Goal: Task Accomplishment & Management: Use online tool/utility

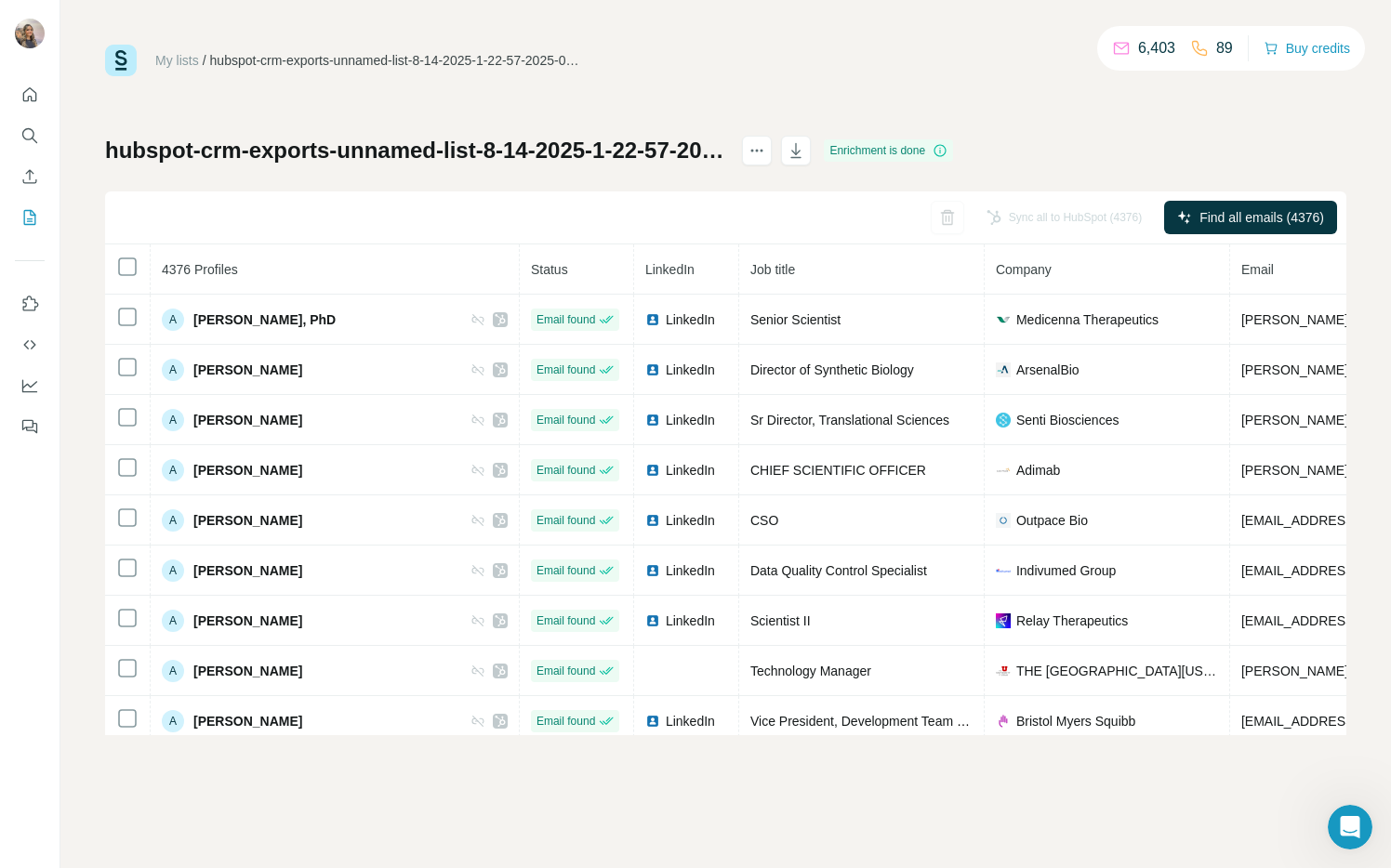
scroll to position [2832, 191]
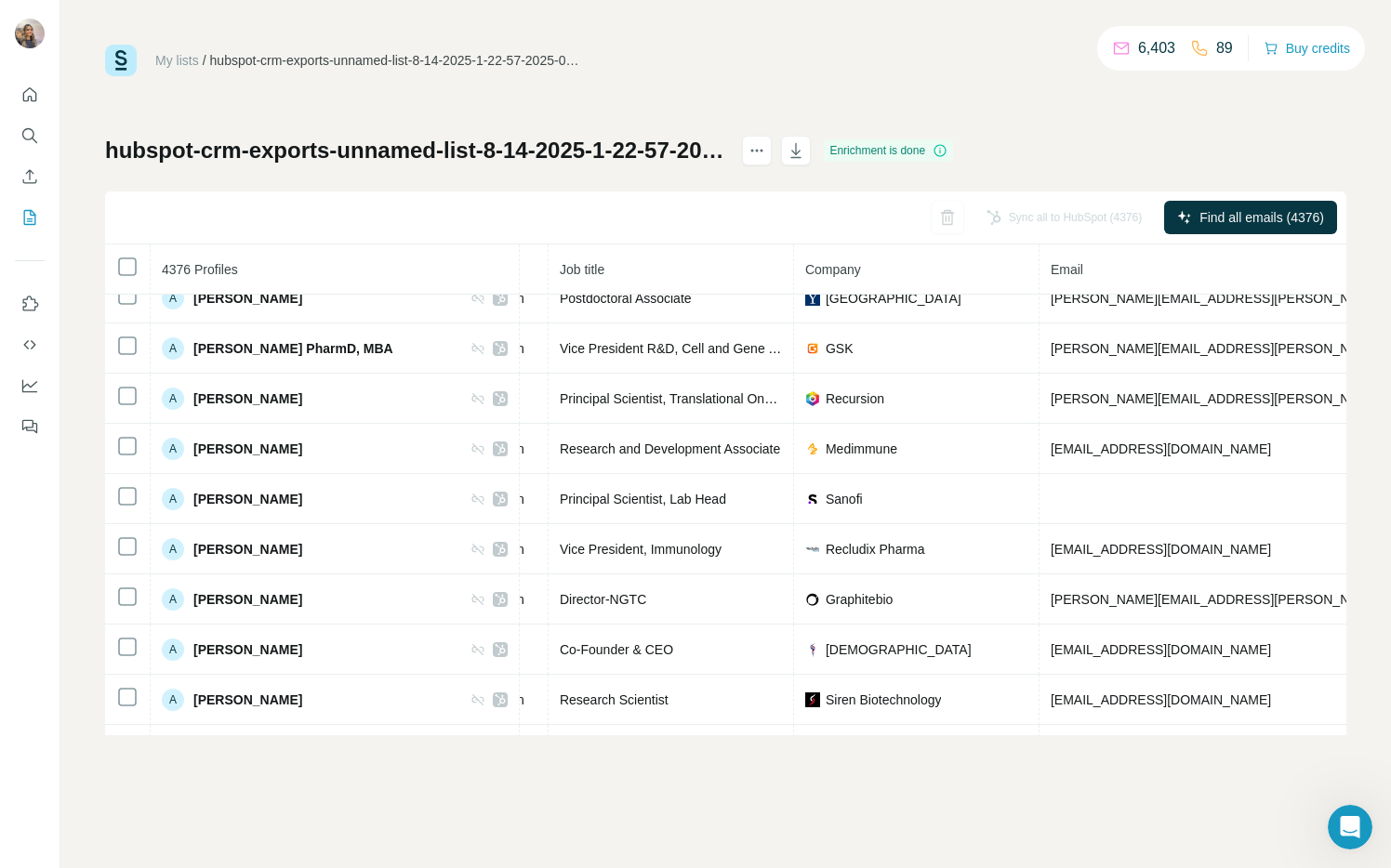
click at [169, 53] on link "My lists" at bounding box center [177, 61] width 44 height 15
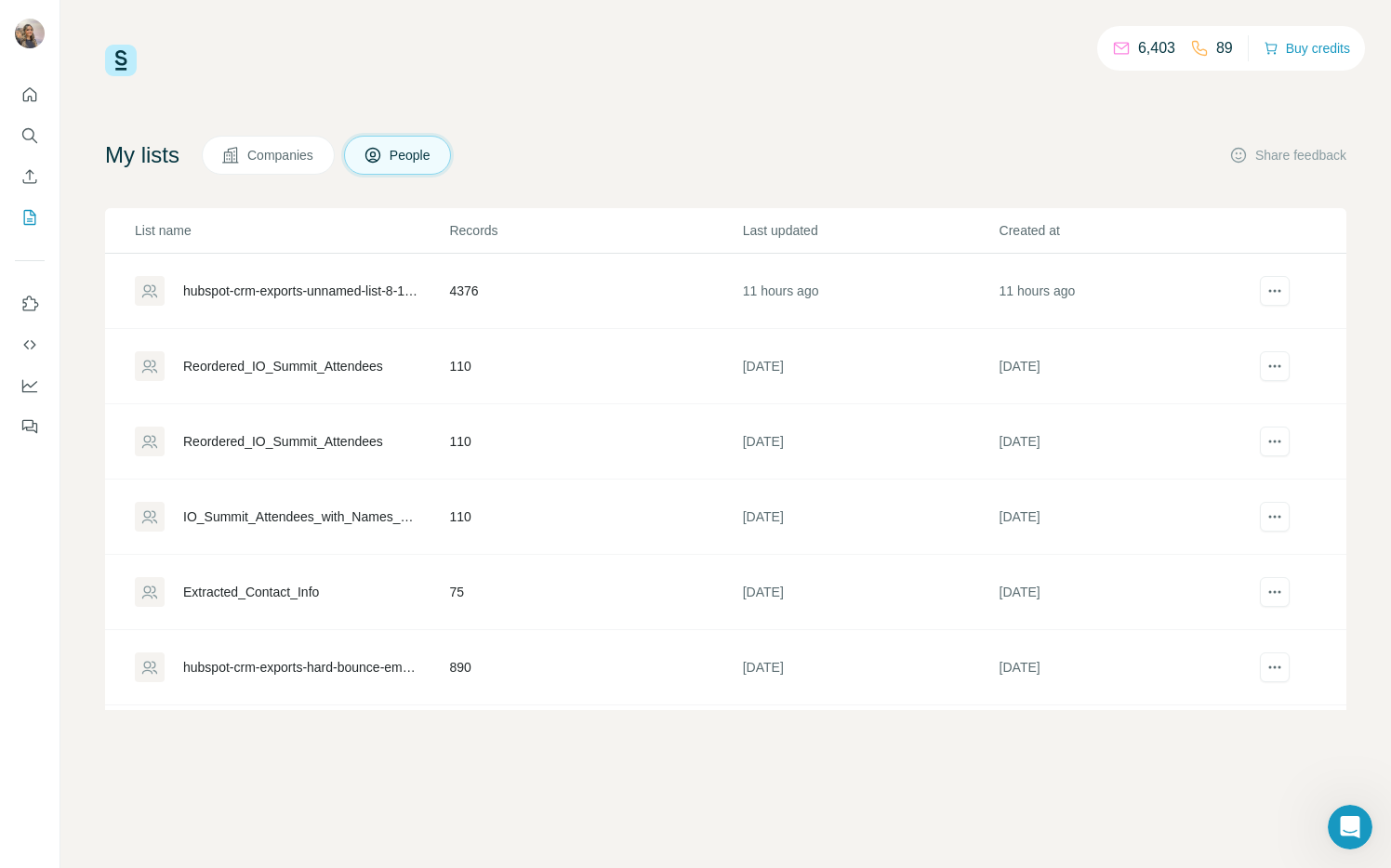
click at [1112, 53] on icon at bounding box center [1122, 49] width 19 height 19
click at [1277, 50] on button "Buy credits" at bounding box center [1307, 49] width 87 height 26
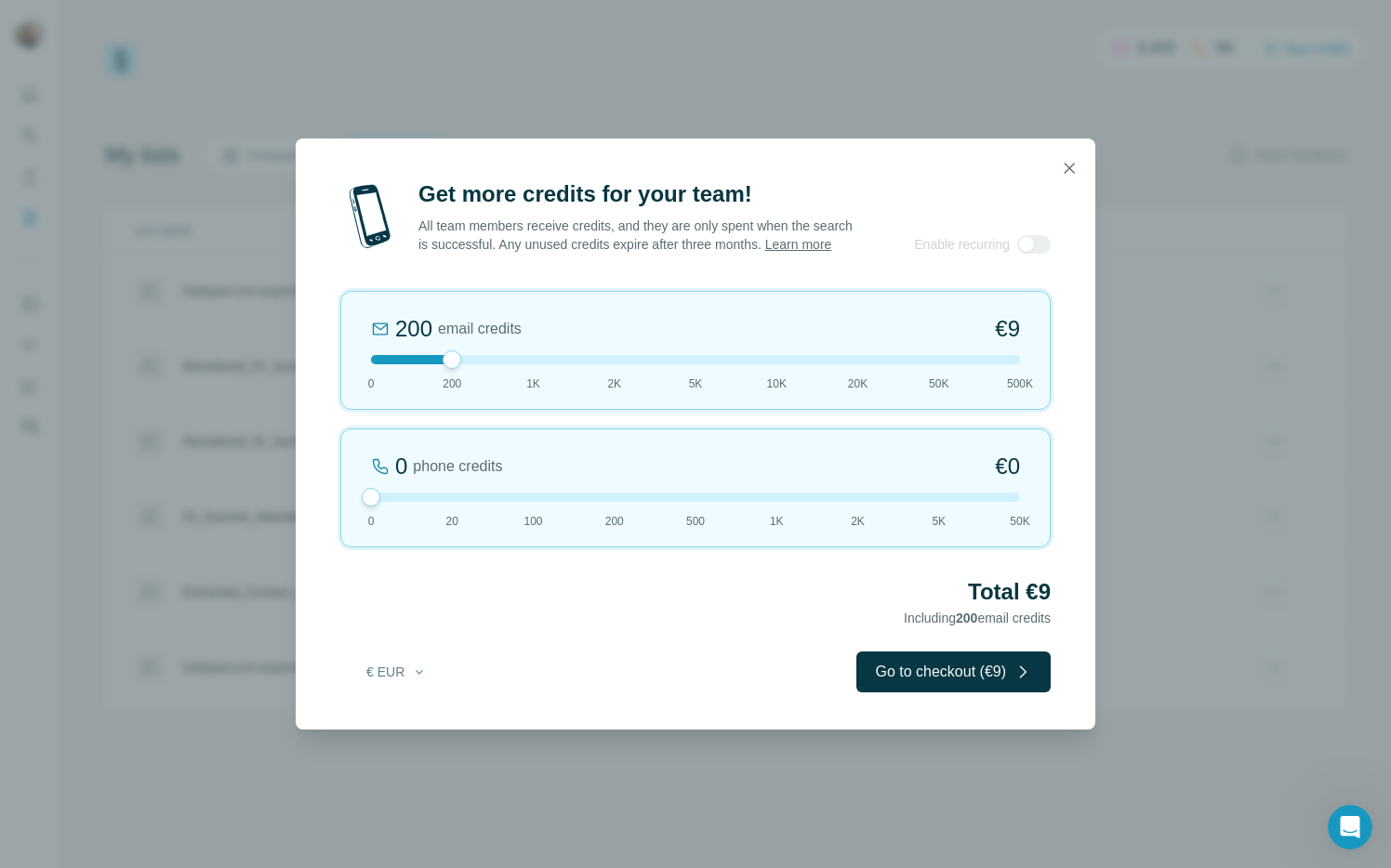
drag, startPoint x: 444, startPoint y: 505, endPoint x: 375, endPoint y: 509, distance: 69.1
click at [375, 506] on div at bounding box center [371, 497] width 19 height 19
drag, startPoint x: 454, startPoint y: 377, endPoint x: 673, endPoint y: 366, distance: 219.3
click at [673, 366] on div "200 email credits €9 0 200 1K 2K 5K 10K 20K 50K 500K" at bounding box center [696, 349] width 710 height 119
drag, startPoint x: 713, startPoint y: 372, endPoint x: 767, endPoint y: 369, distance: 54.1
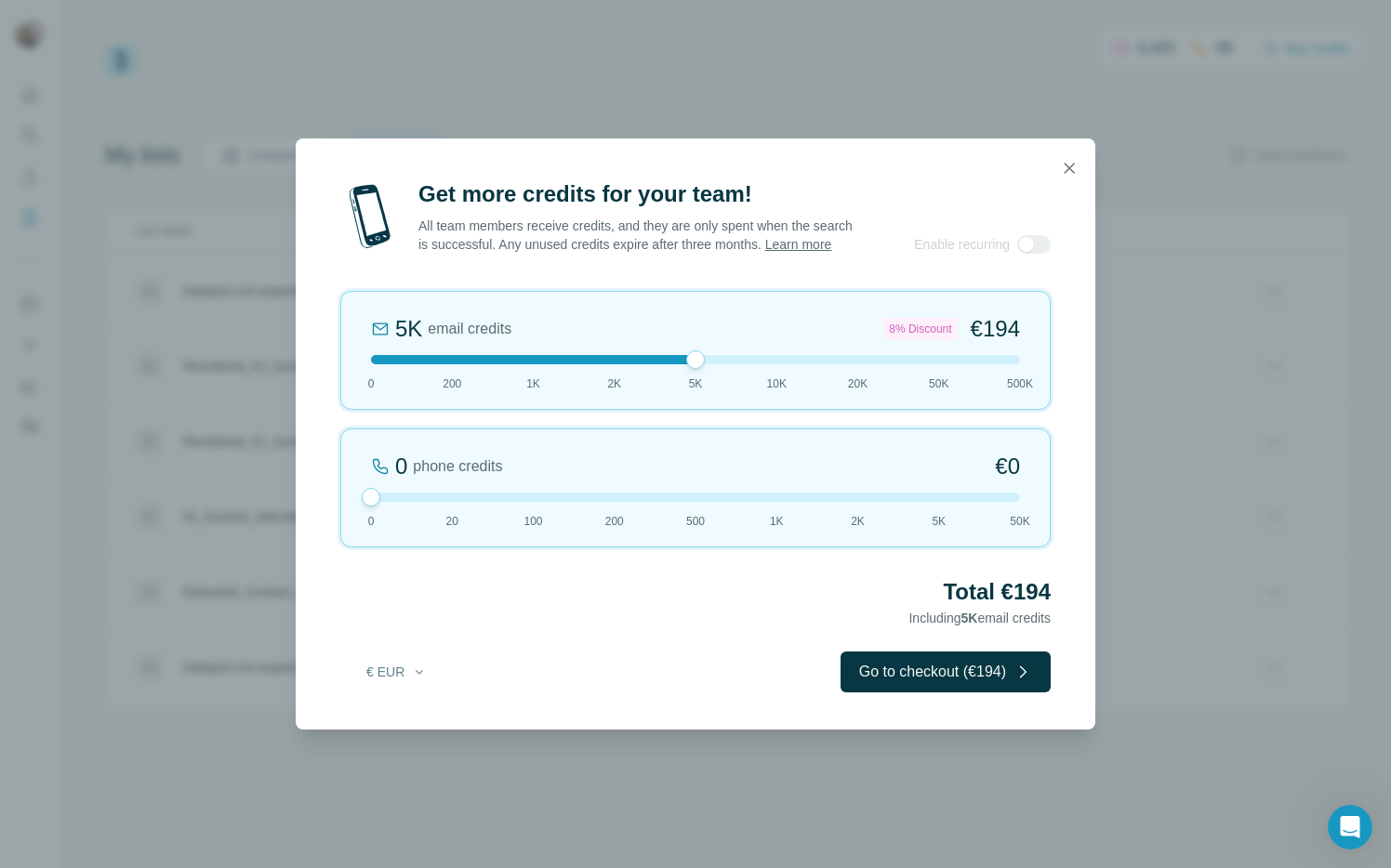
click at [767, 364] on div at bounding box center [696, 360] width 649 height 9
click at [1062, 161] on icon "button" at bounding box center [1069, 168] width 19 height 19
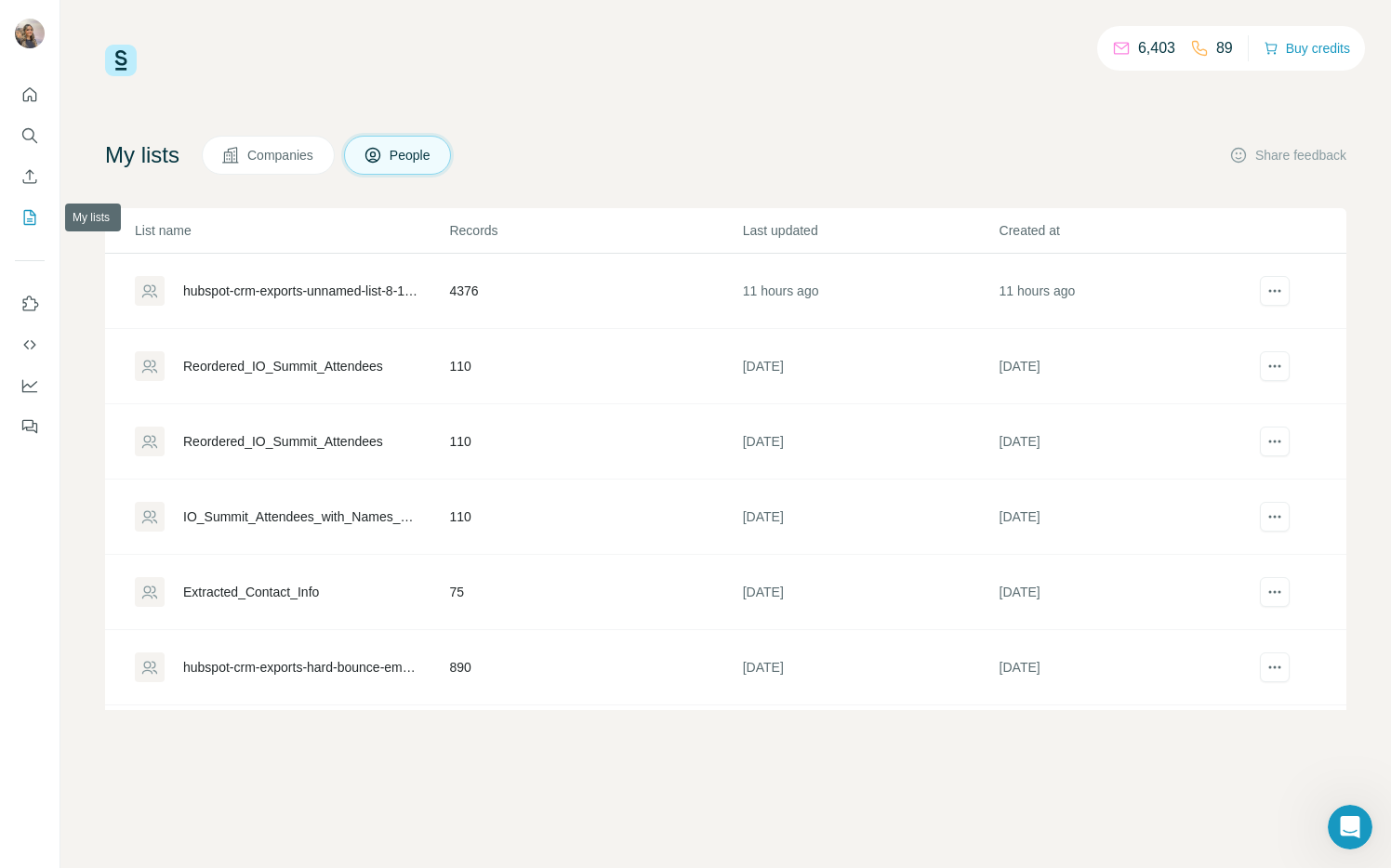
click at [22, 206] on button "My lists" at bounding box center [30, 218] width 30 height 34
click at [33, 167] on icon "Enrich CSV" at bounding box center [30, 177] width 19 height 19
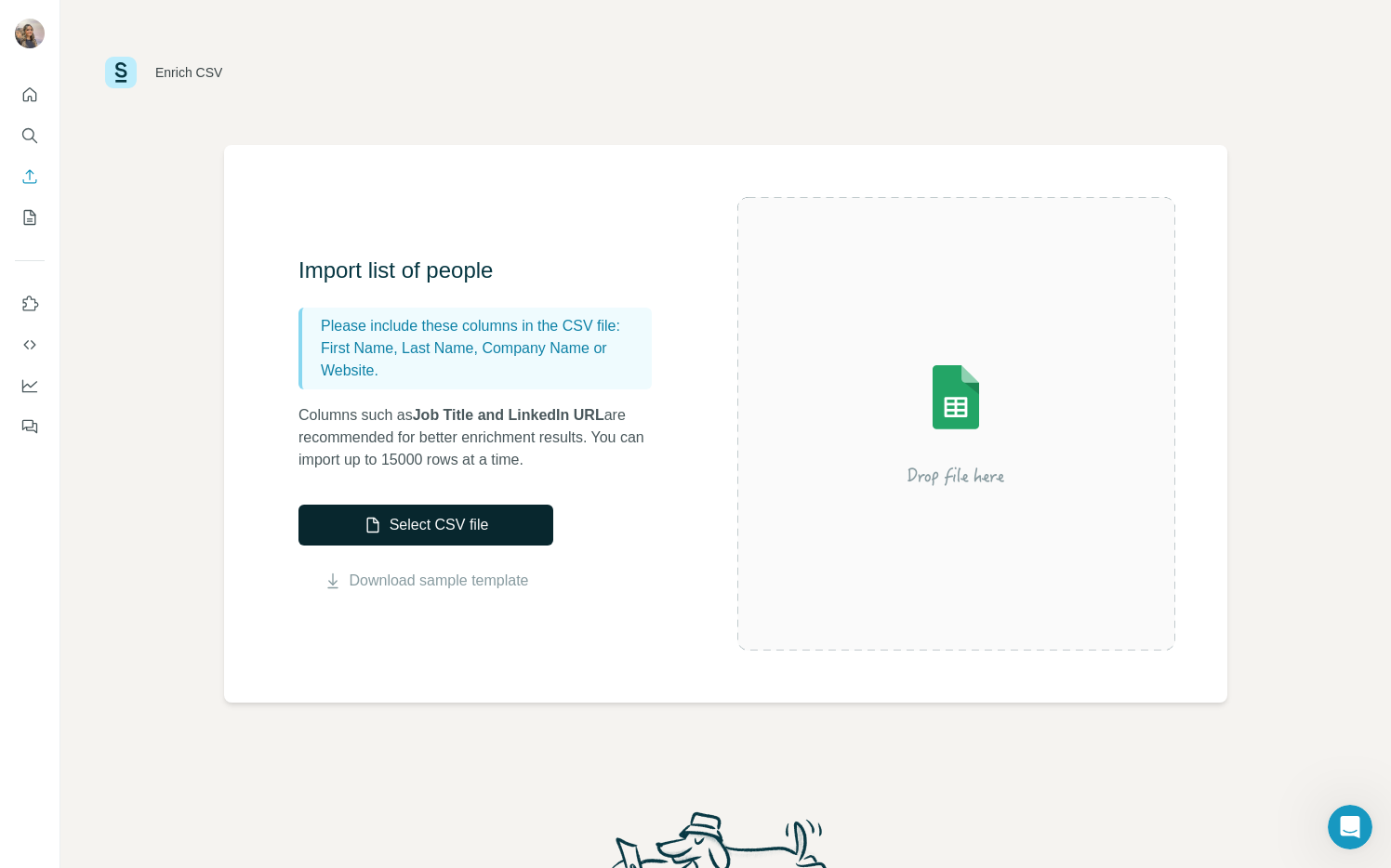
click at [475, 520] on button "Select CSV file" at bounding box center [425, 525] width 255 height 41
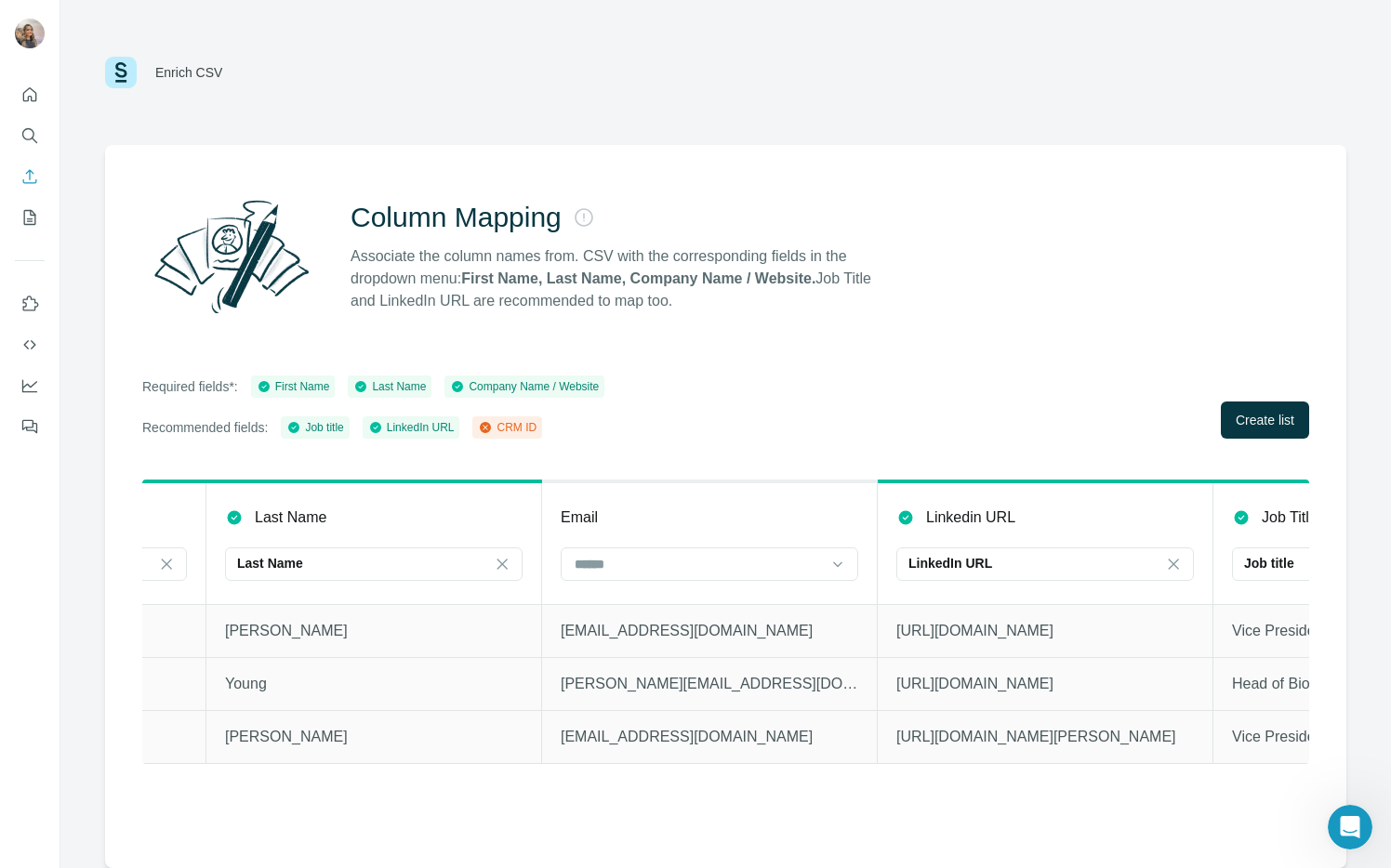
scroll to position [0, 610]
click at [779, 560] on input at bounding box center [696, 564] width 251 height 21
click at [771, 550] on div at bounding box center [696, 564] width 251 height 32
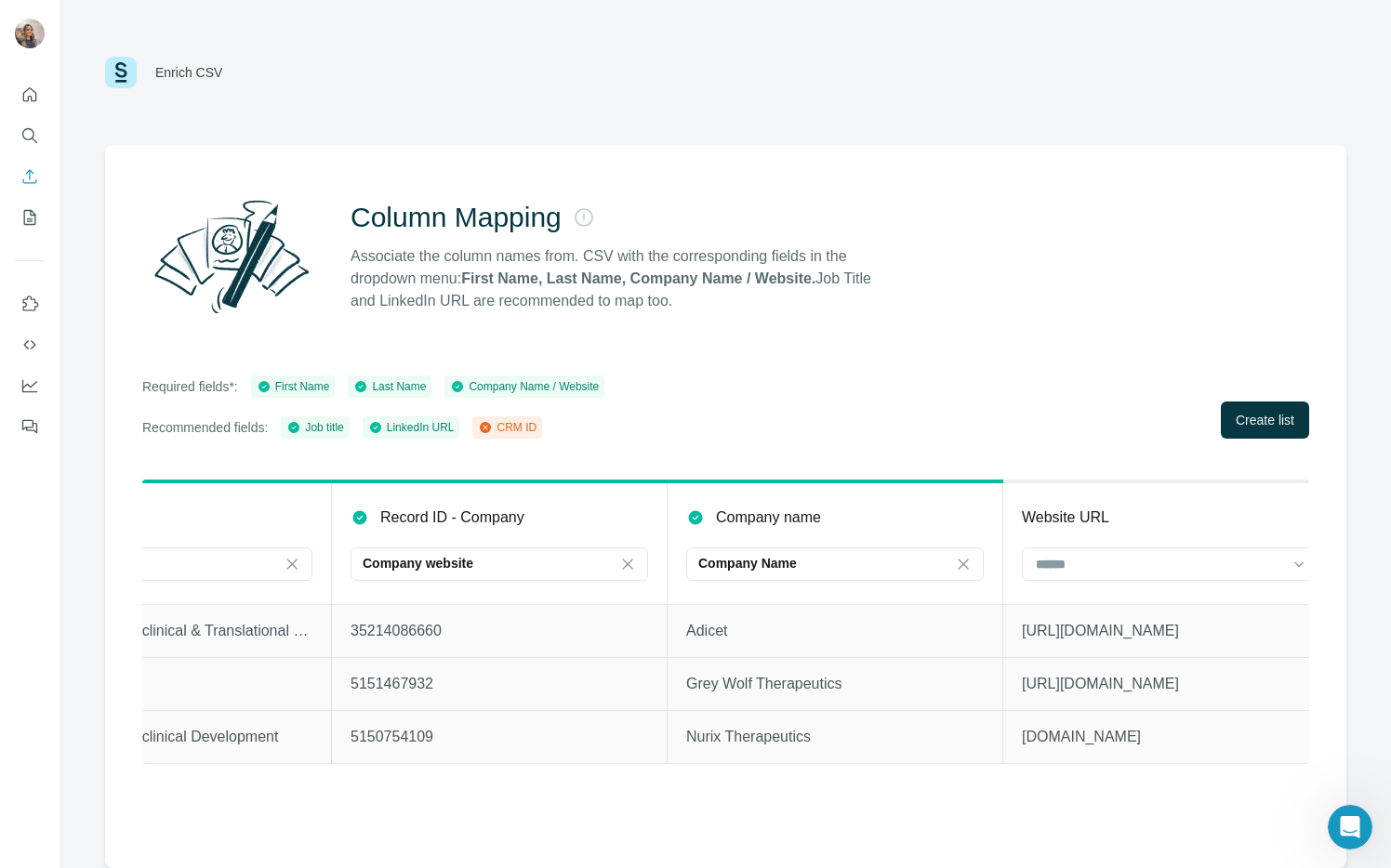
scroll to position [0, 1856]
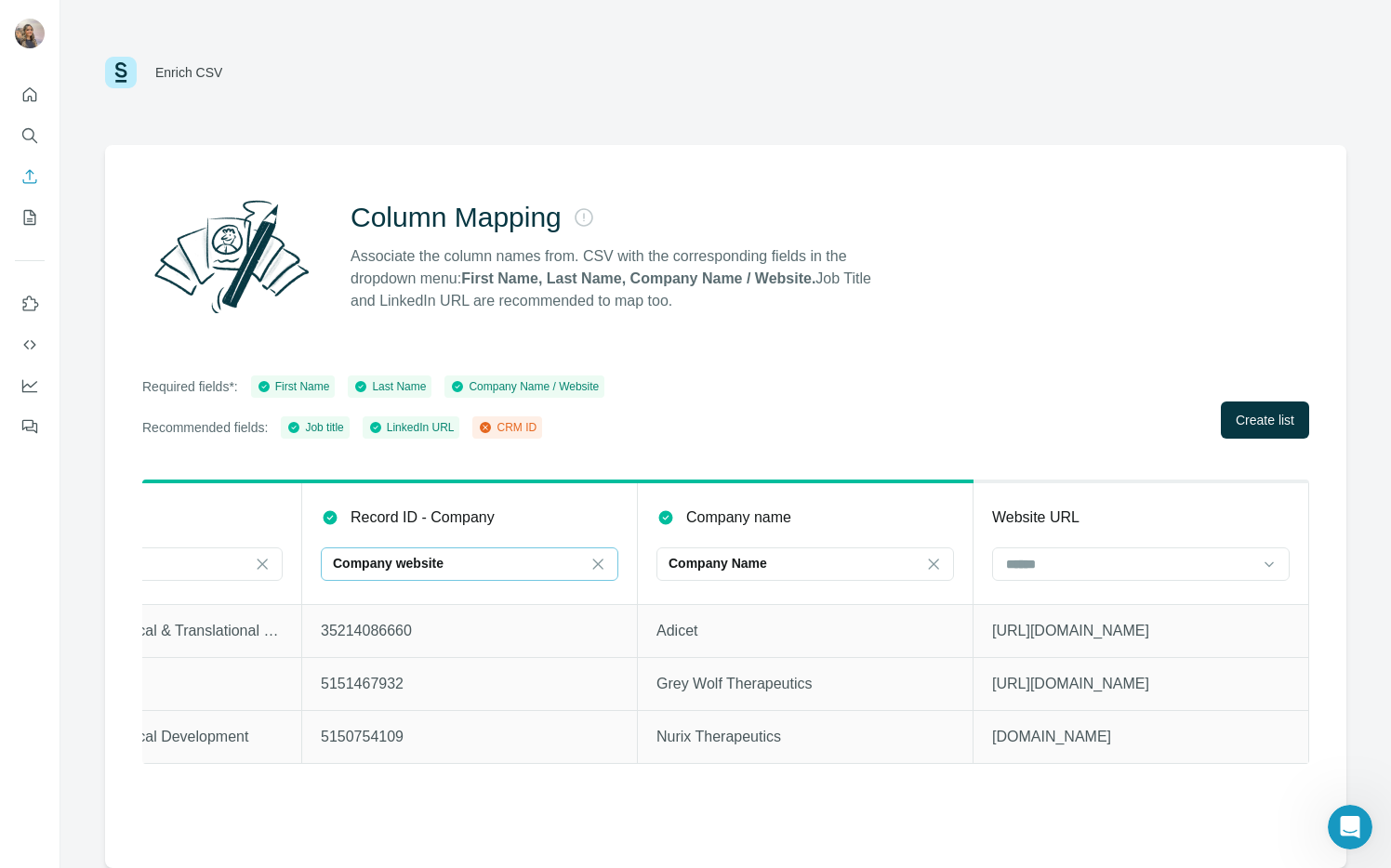
click at [517, 574] on div "Company website" at bounding box center [458, 564] width 251 height 32
click at [603, 563] on icon at bounding box center [598, 564] width 19 height 19
click at [1014, 564] on input at bounding box center [1129, 564] width 251 height 21
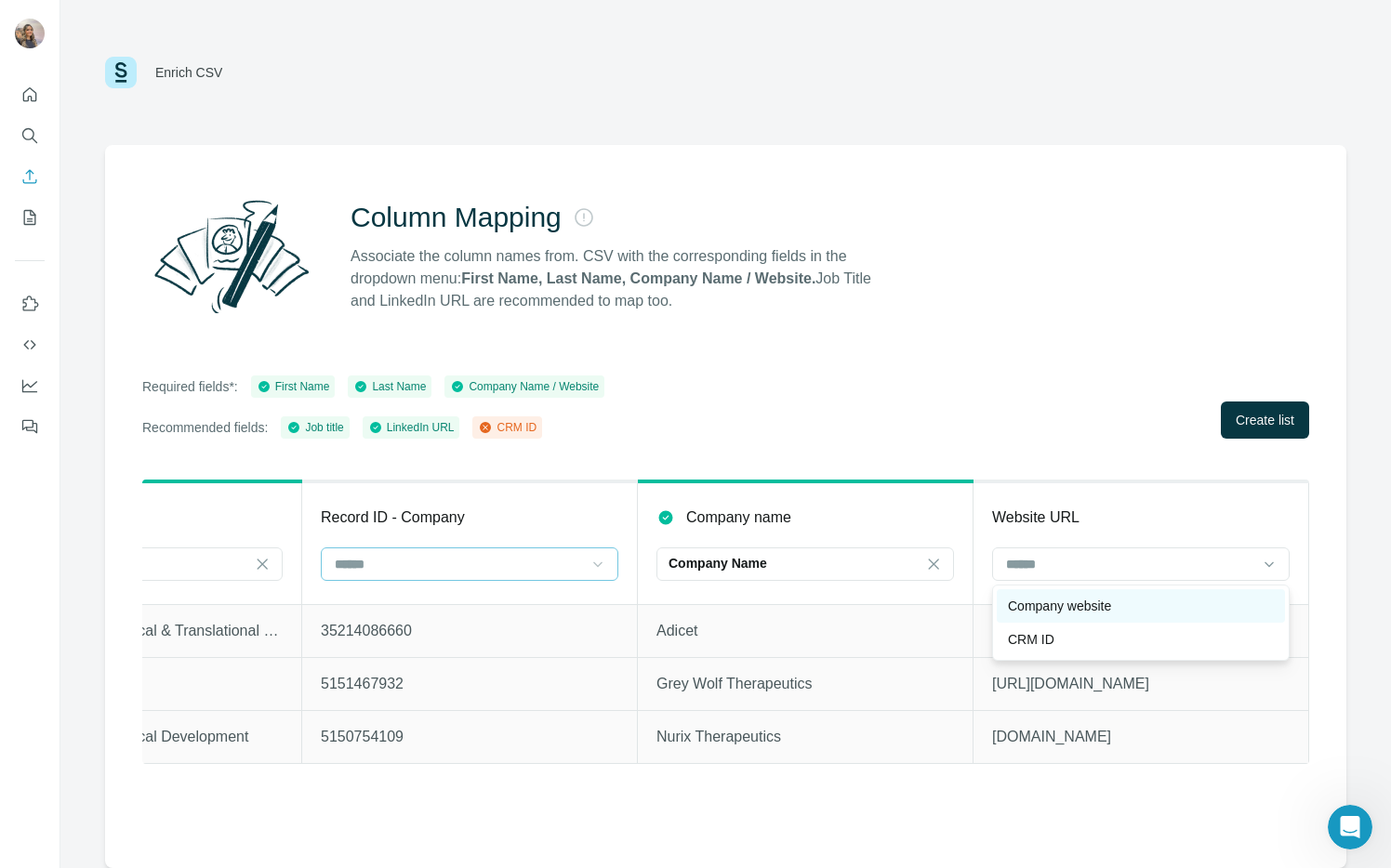
click at [1024, 607] on p "Company website" at bounding box center [1059, 606] width 103 height 19
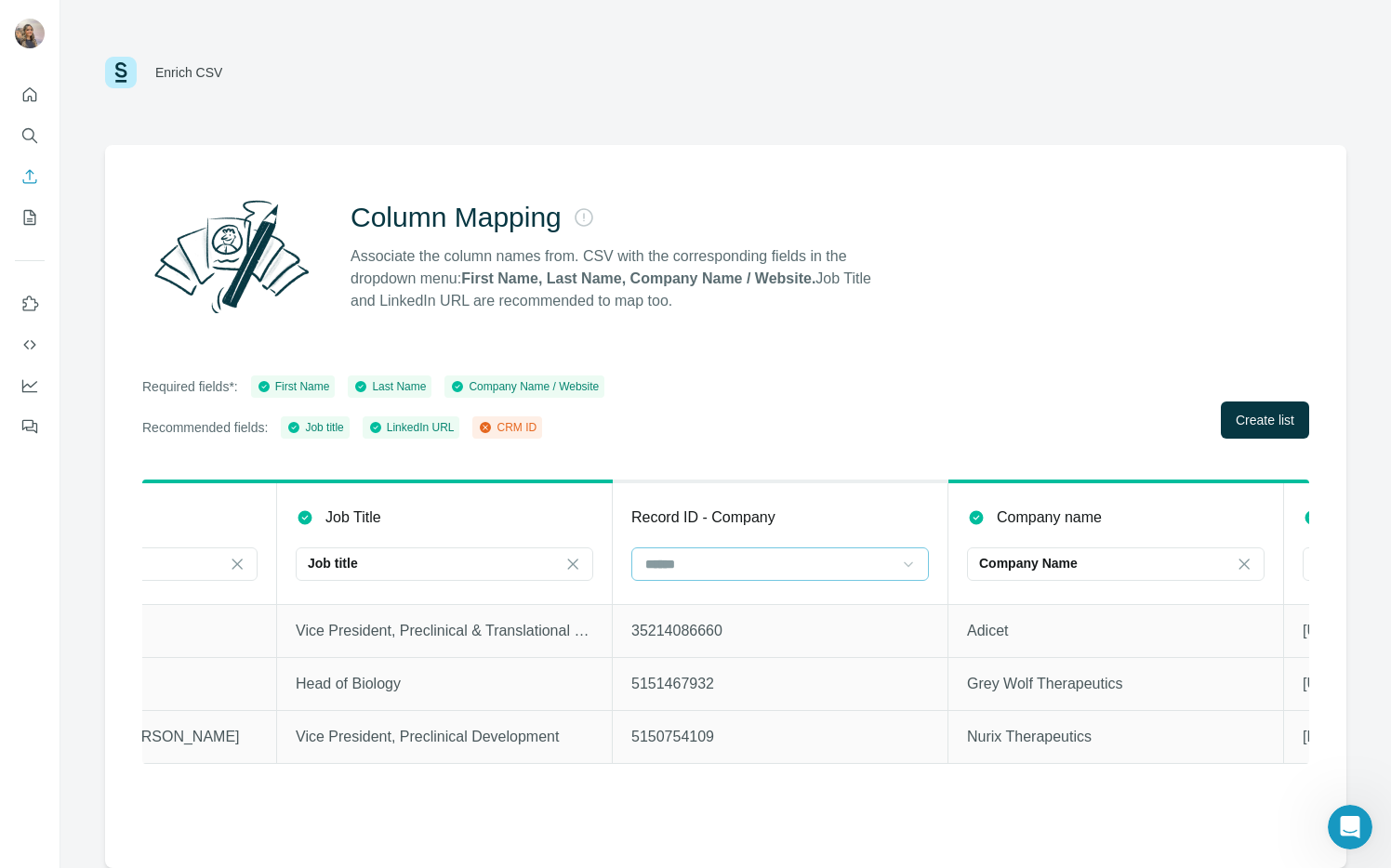
scroll to position [0, 1856]
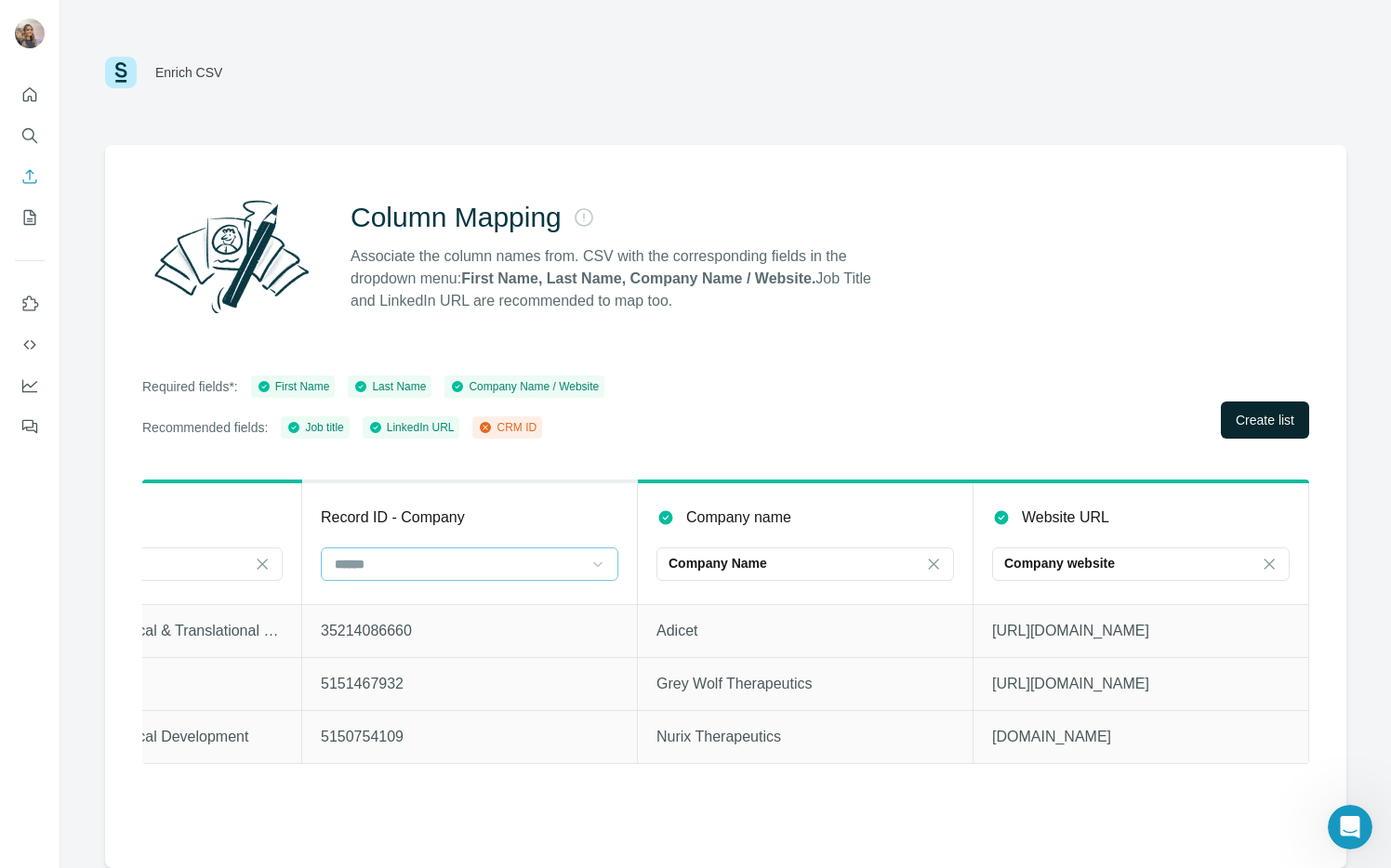
click at [1270, 424] on span "Create list" at bounding box center [1265, 420] width 59 height 19
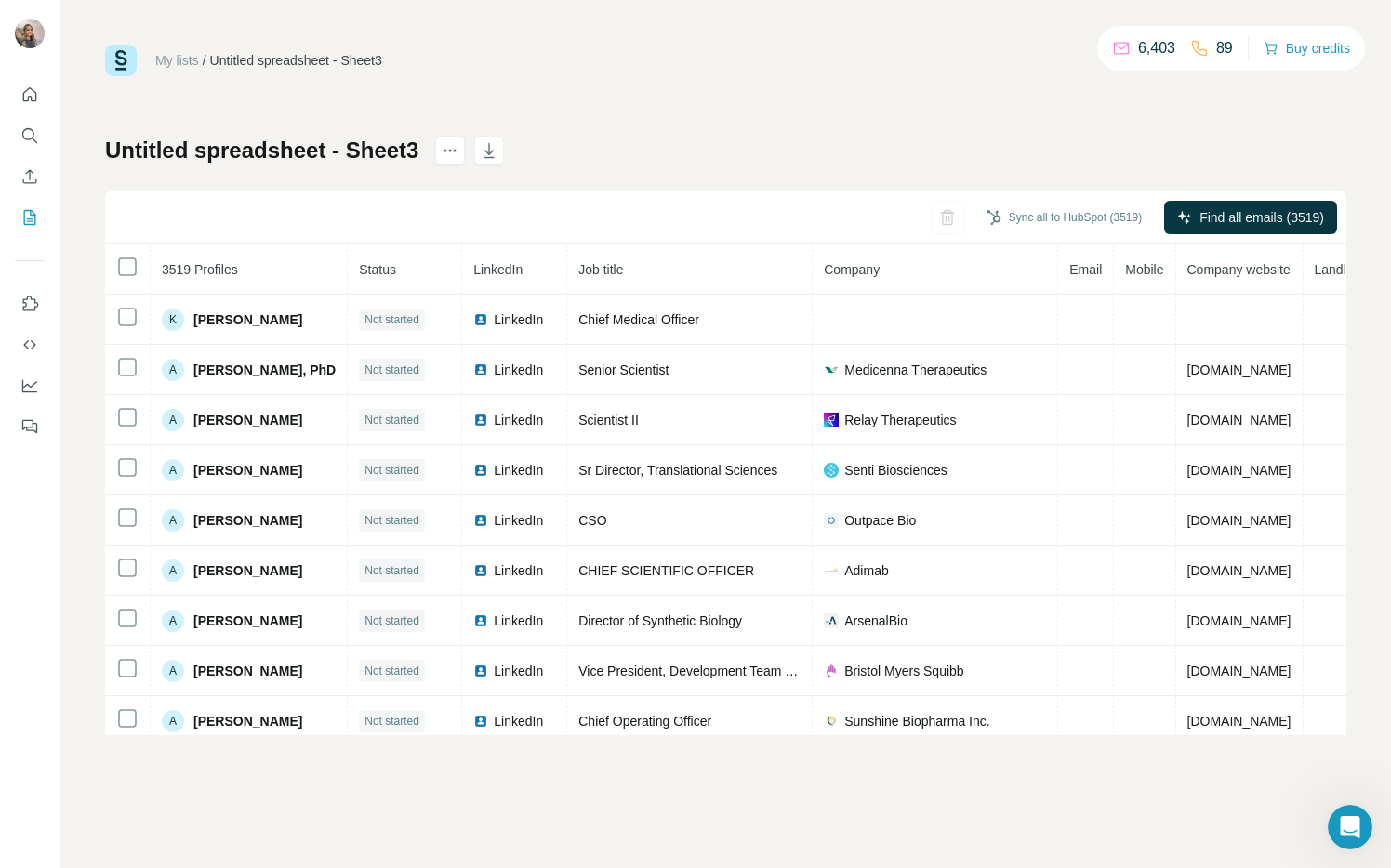
click at [175, 63] on link "My lists" at bounding box center [177, 61] width 44 height 15
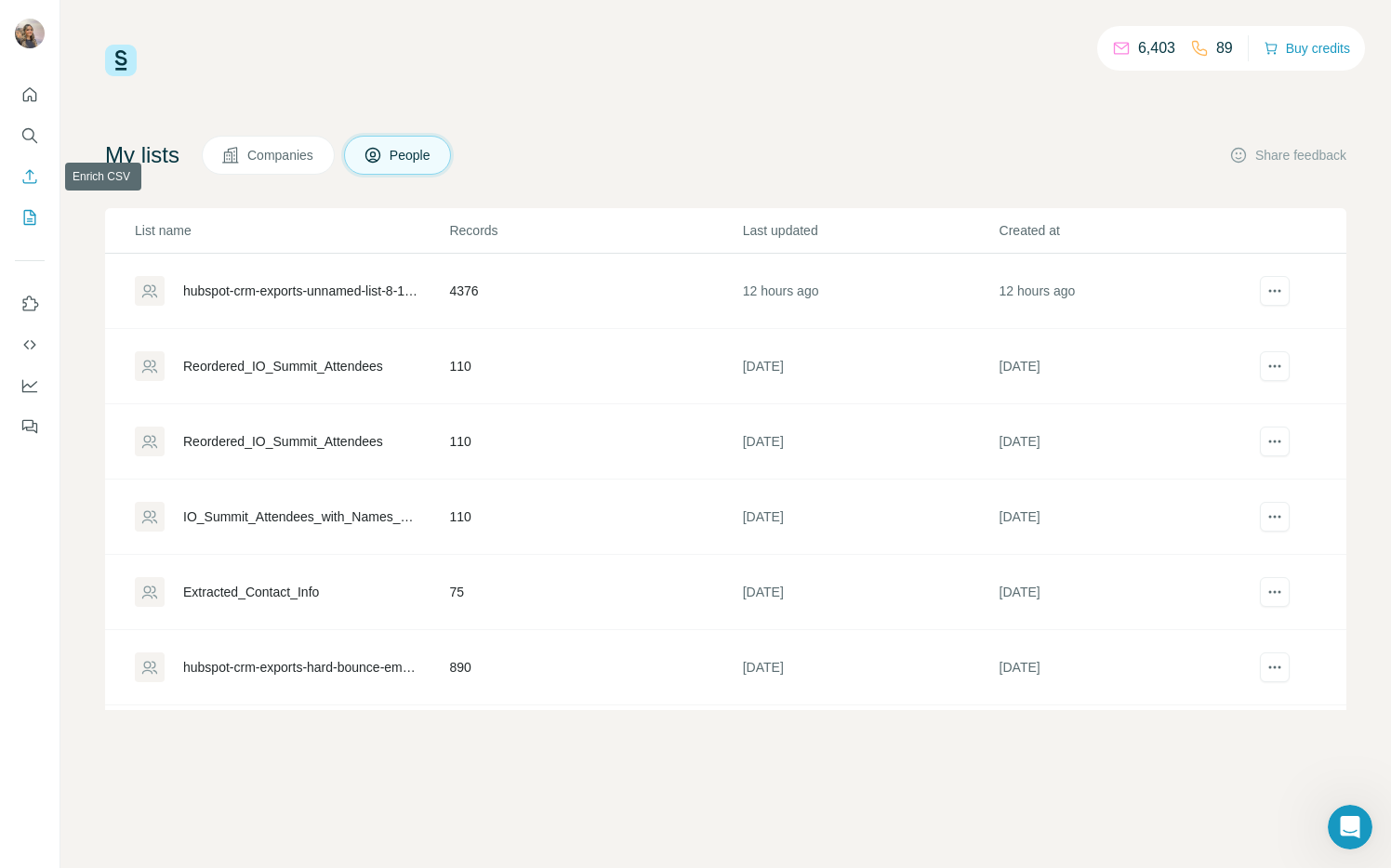
click at [25, 165] on button "Enrich CSV" at bounding box center [30, 177] width 30 height 34
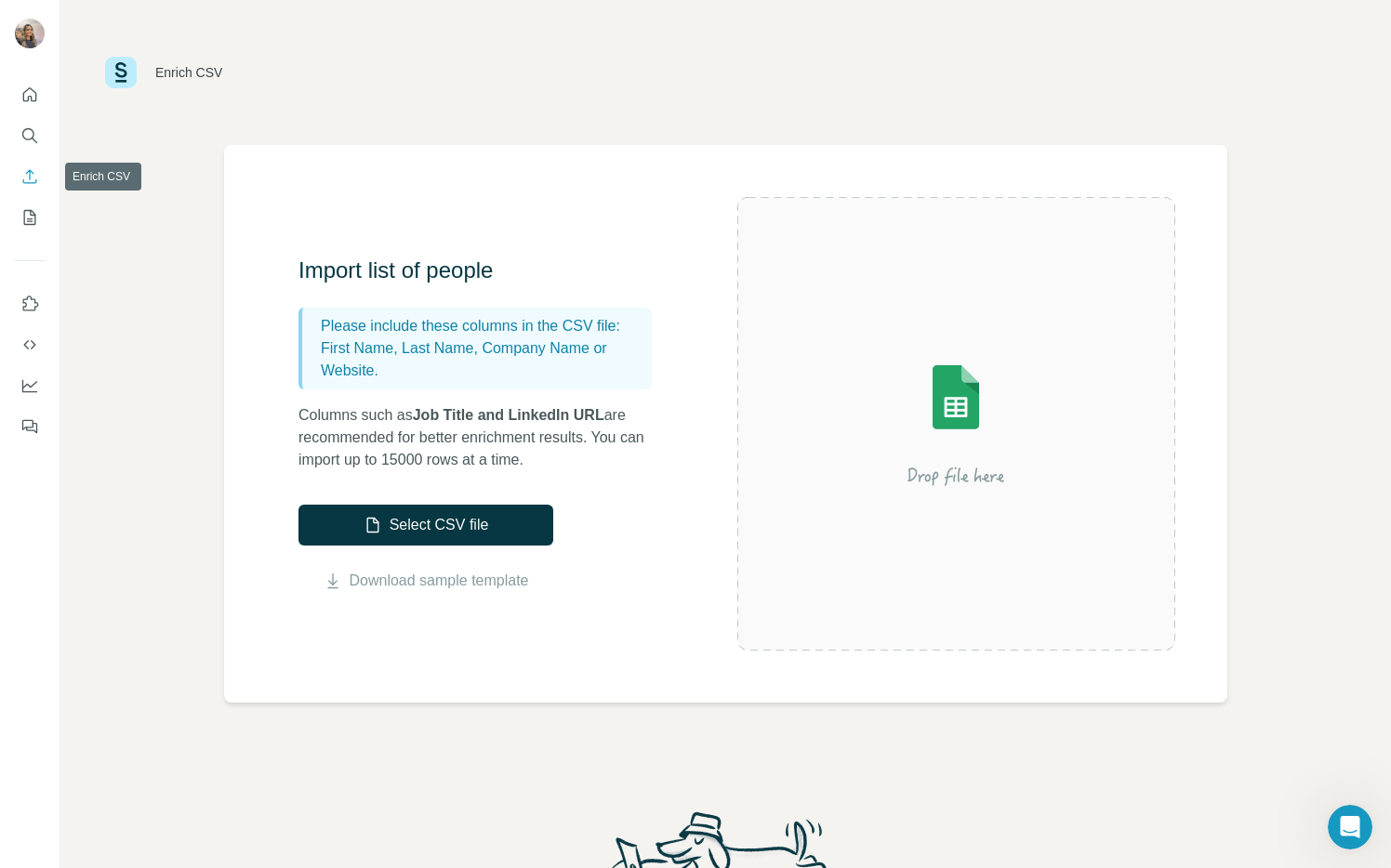
click at [971, 453] on img at bounding box center [956, 423] width 335 height 223
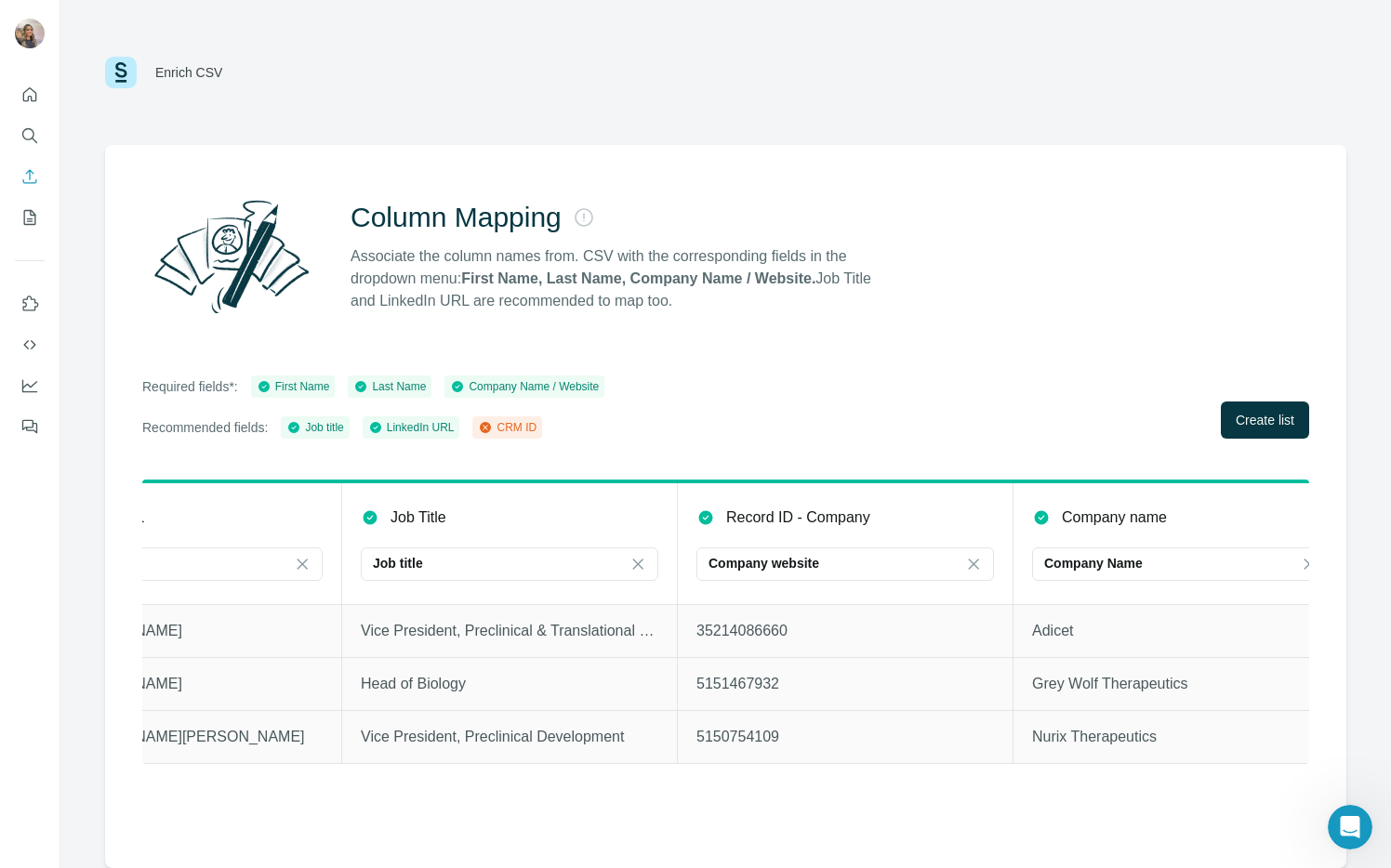
scroll to position [0, 1503]
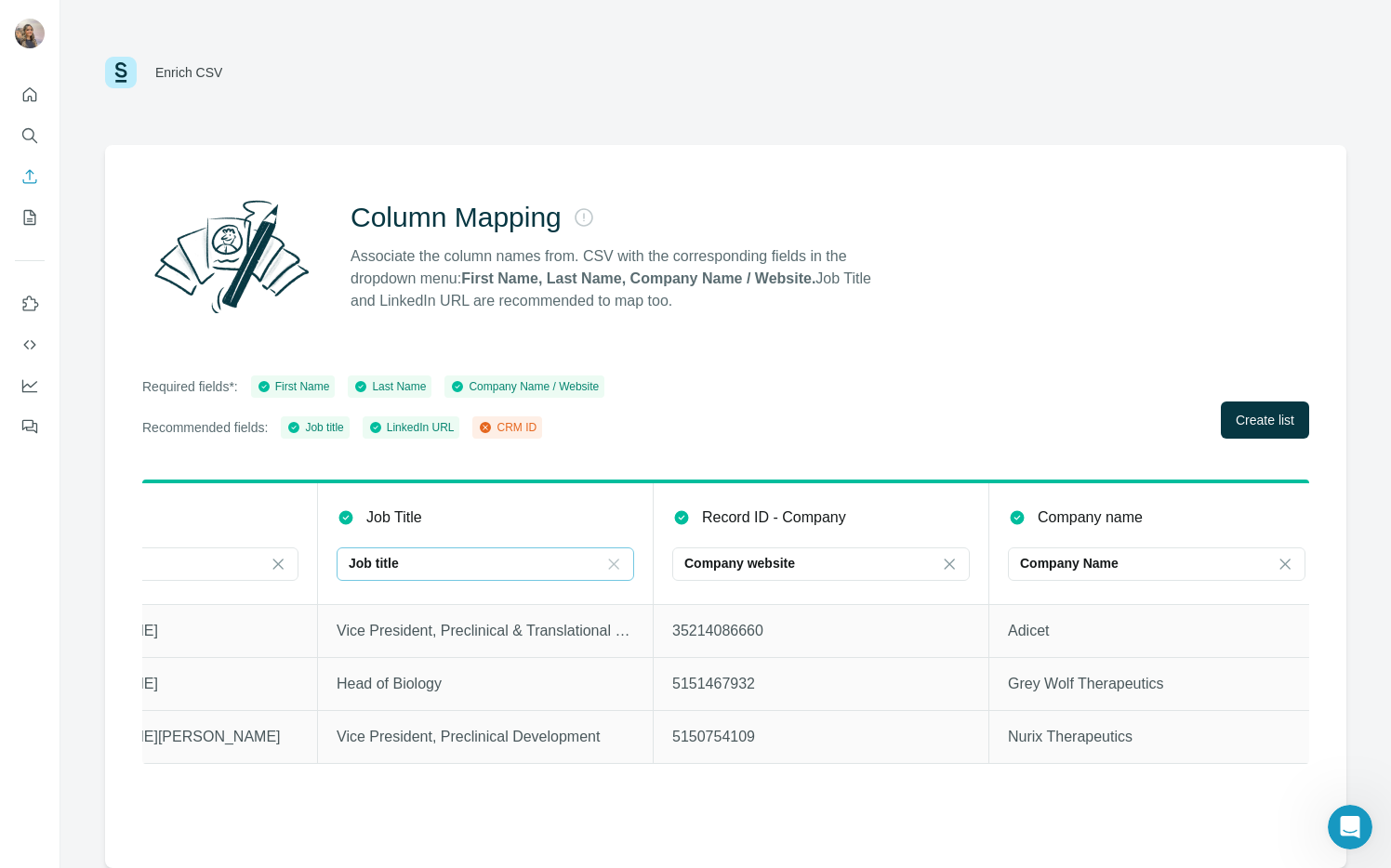
click at [614, 560] on icon at bounding box center [614, 564] width 19 height 19
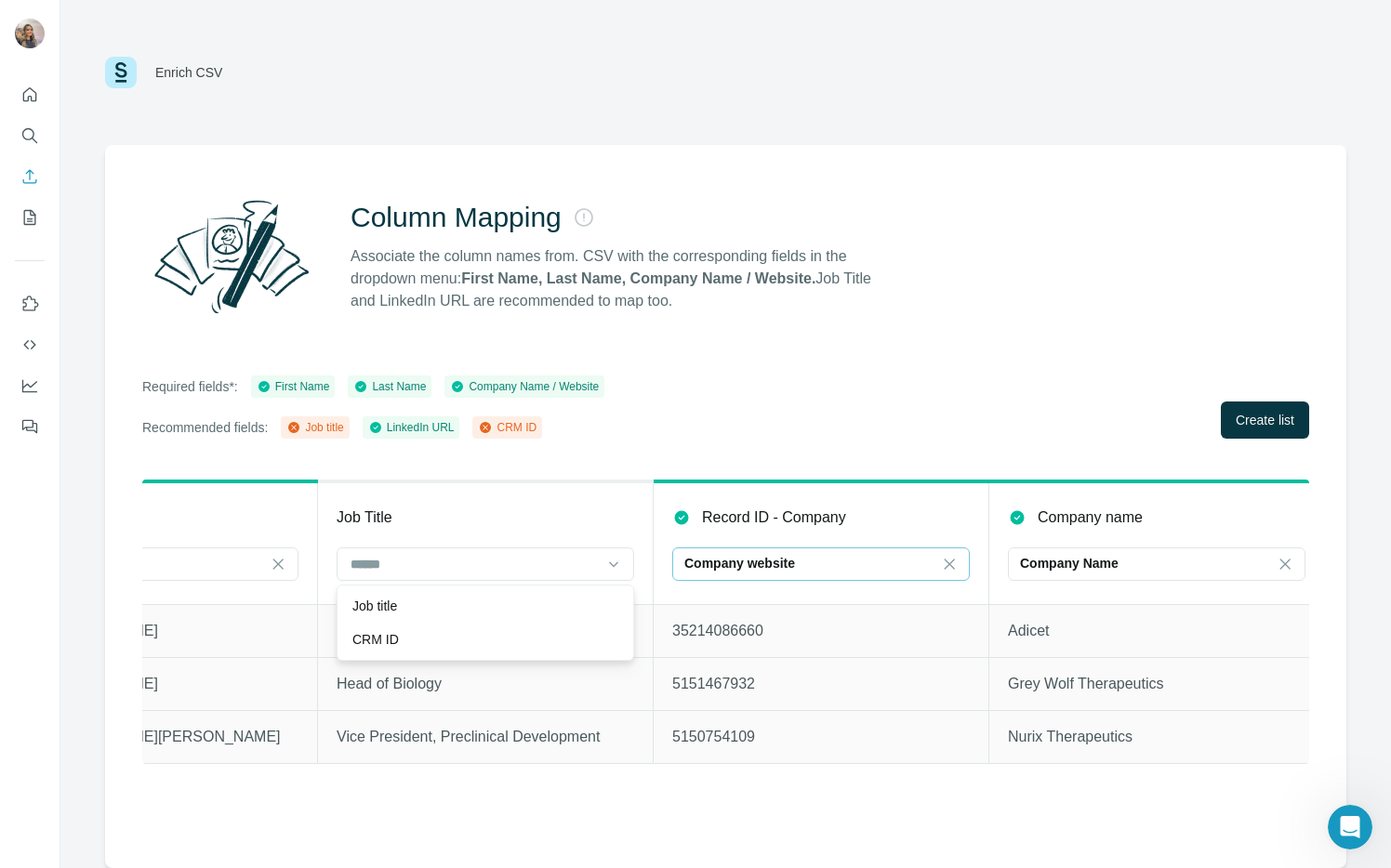
click at [961, 566] on input at bounding box center [969, 564] width 56 height 21
click at [1276, 562] on icon at bounding box center [1285, 564] width 19 height 19
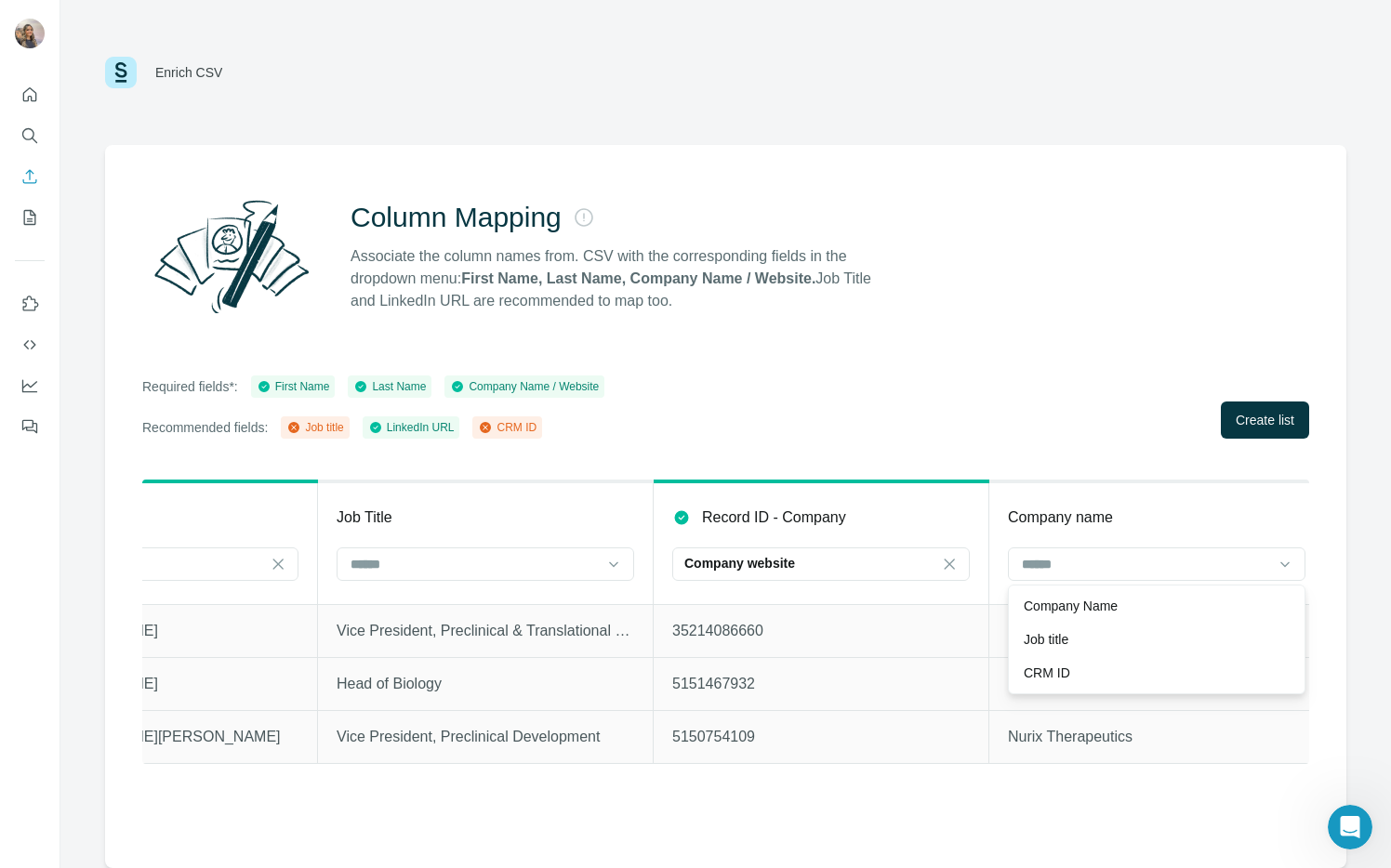
click at [857, 489] on th "Record ID - Company Company website" at bounding box center [821, 542] width 336 height 122
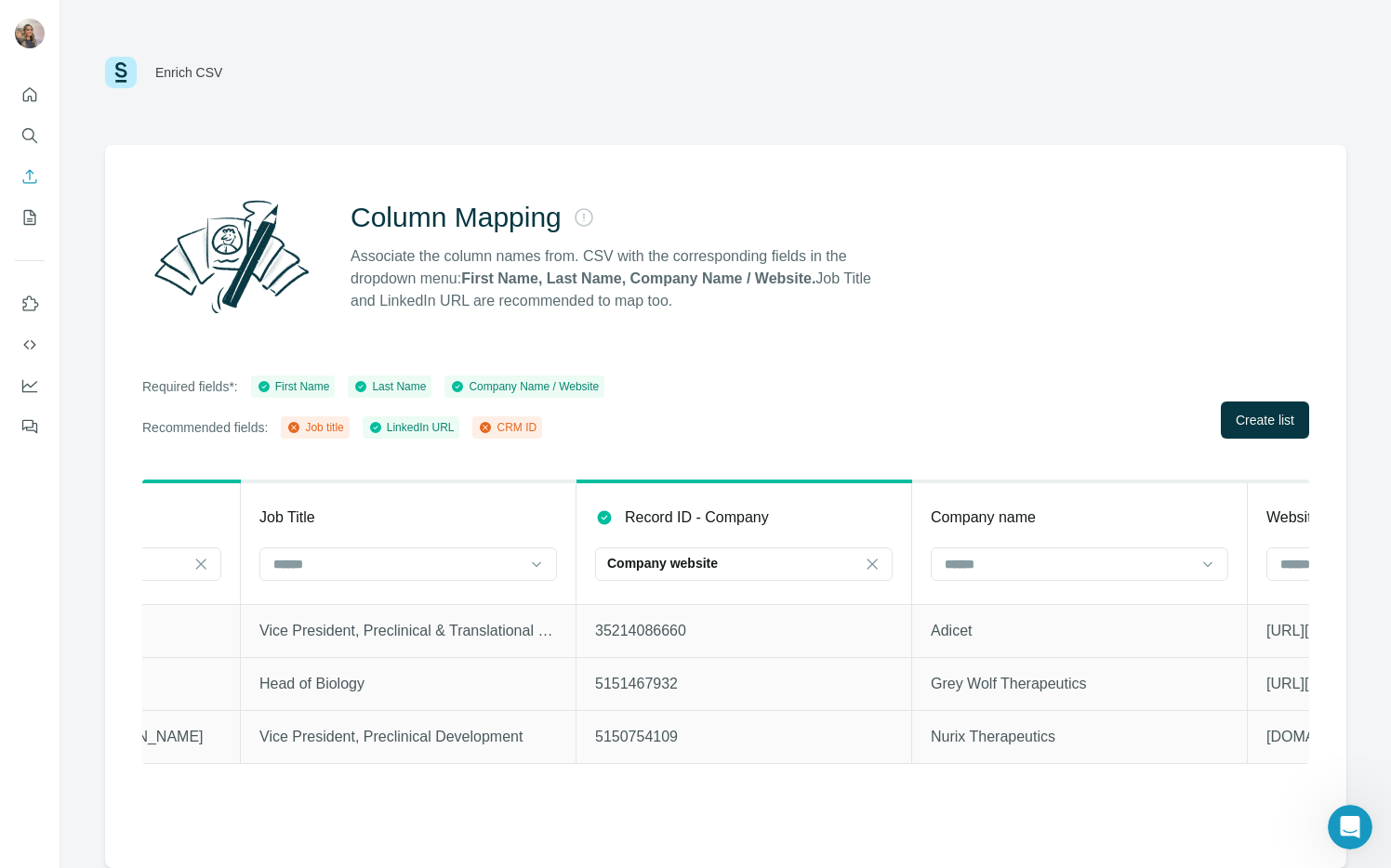
scroll to position [0, 1595]
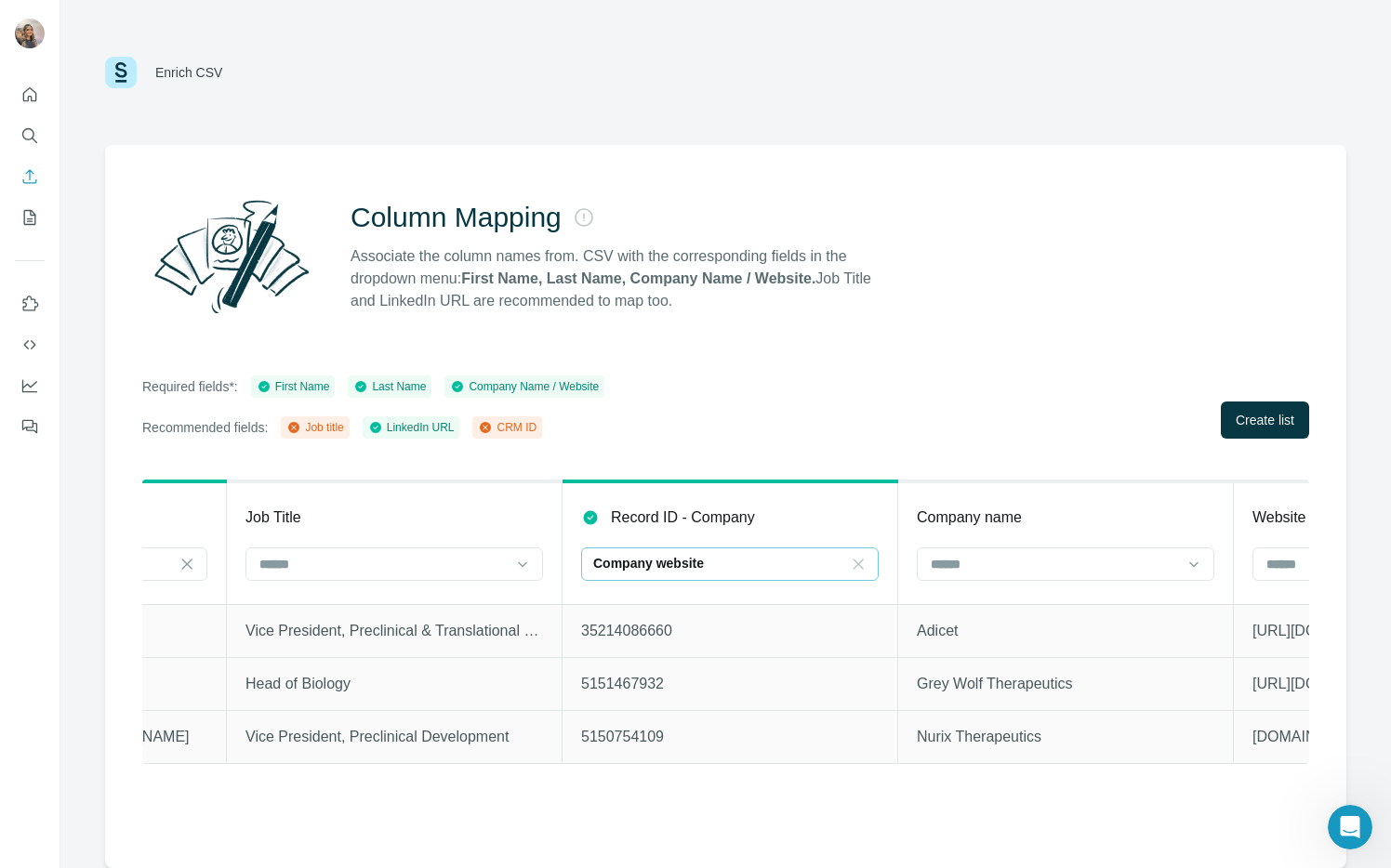
click at [854, 559] on icon at bounding box center [858, 564] width 19 height 19
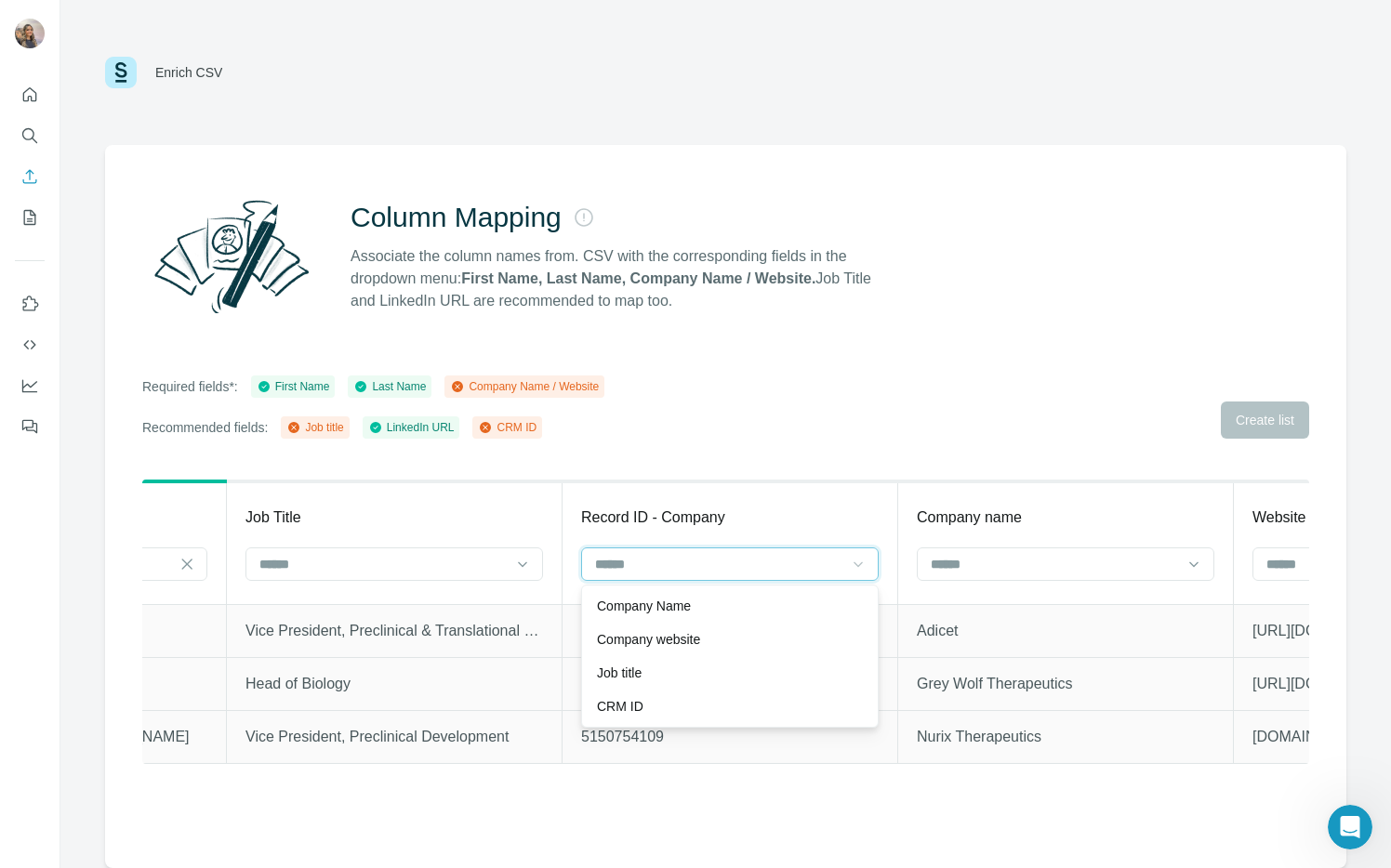
scroll to position [0, 0]
click at [814, 376] on div "Required fields*: First Name Last Name Company Name / Website Recommended field…" at bounding box center [725, 407] width 1167 height 64
drag, startPoint x: 827, startPoint y: 779, endPoint x: 268, endPoint y: 817, distance: 560.3
click at [208, 821] on div "Column Mapping Associate the column names from. CSV with the corresponding fiel…" at bounding box center [725, 506] width 1241 height 723
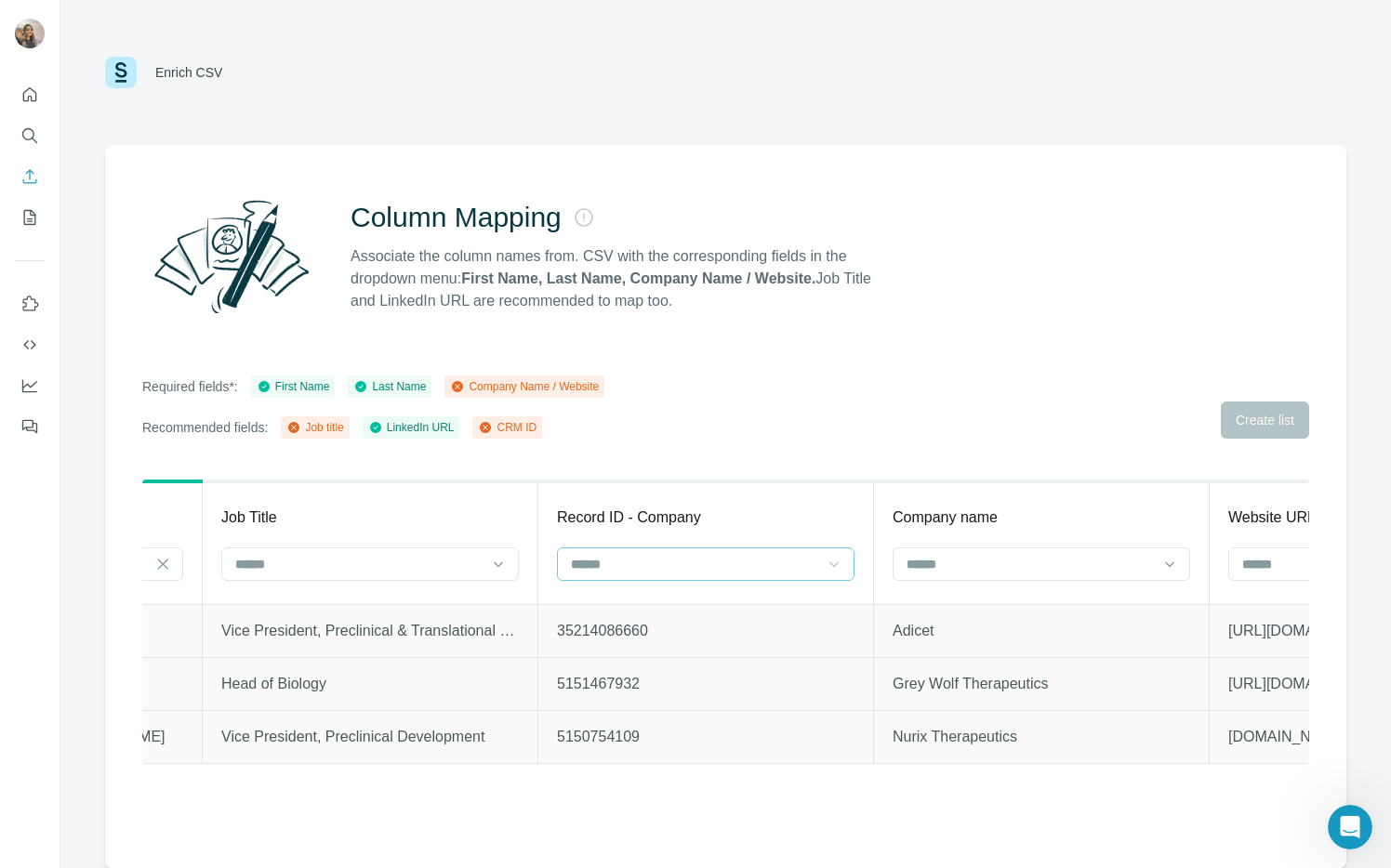
click at [638, 546] on th "Record ID - Company" at bounding box center [706, 542] width 336 height 122
click at [647, 562] on input at bounding box center [695, 564] width 251 height 21
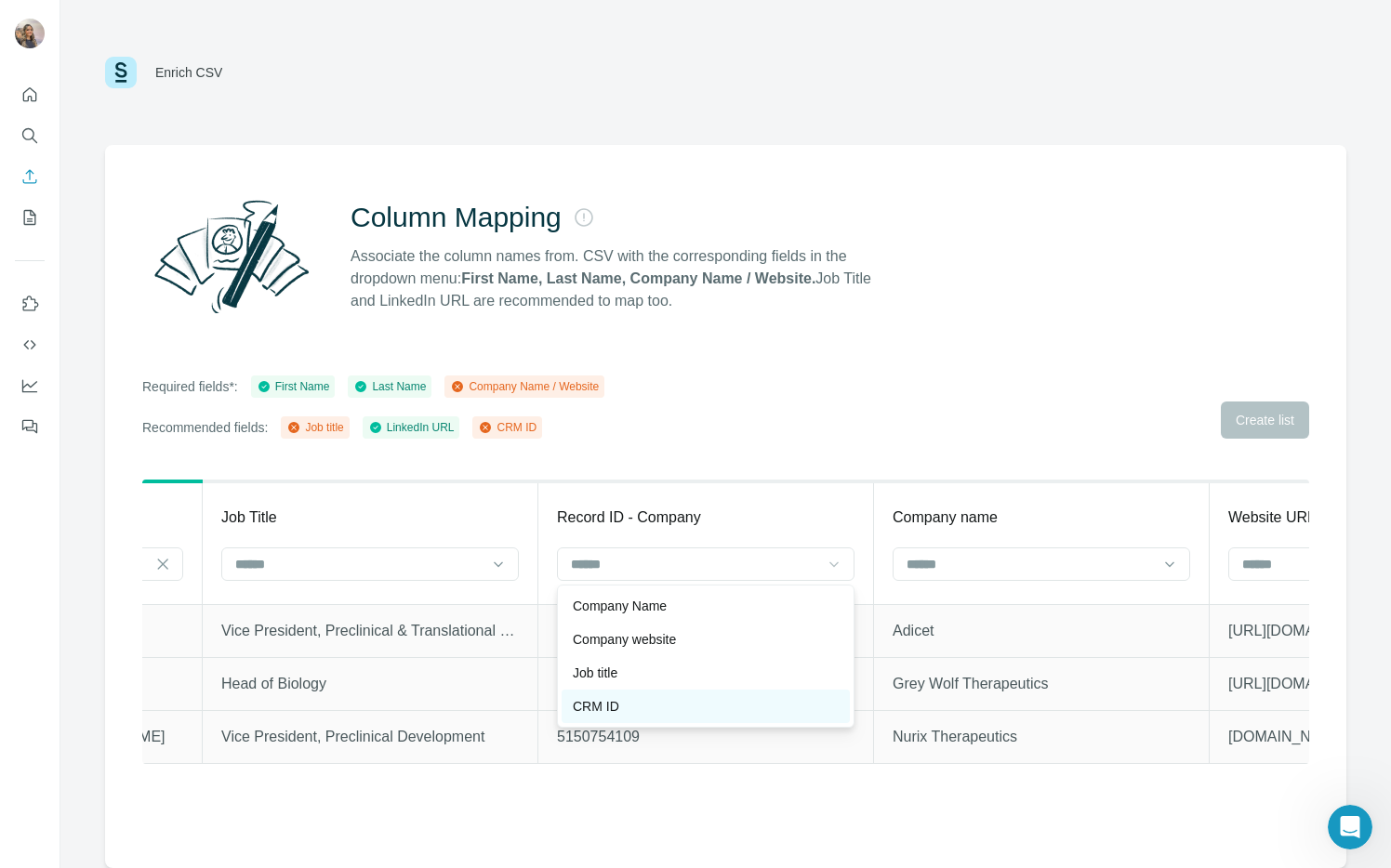
click at [650, 702] on div "CRM ID" at bounding box center [706, 706] width 265 height 19
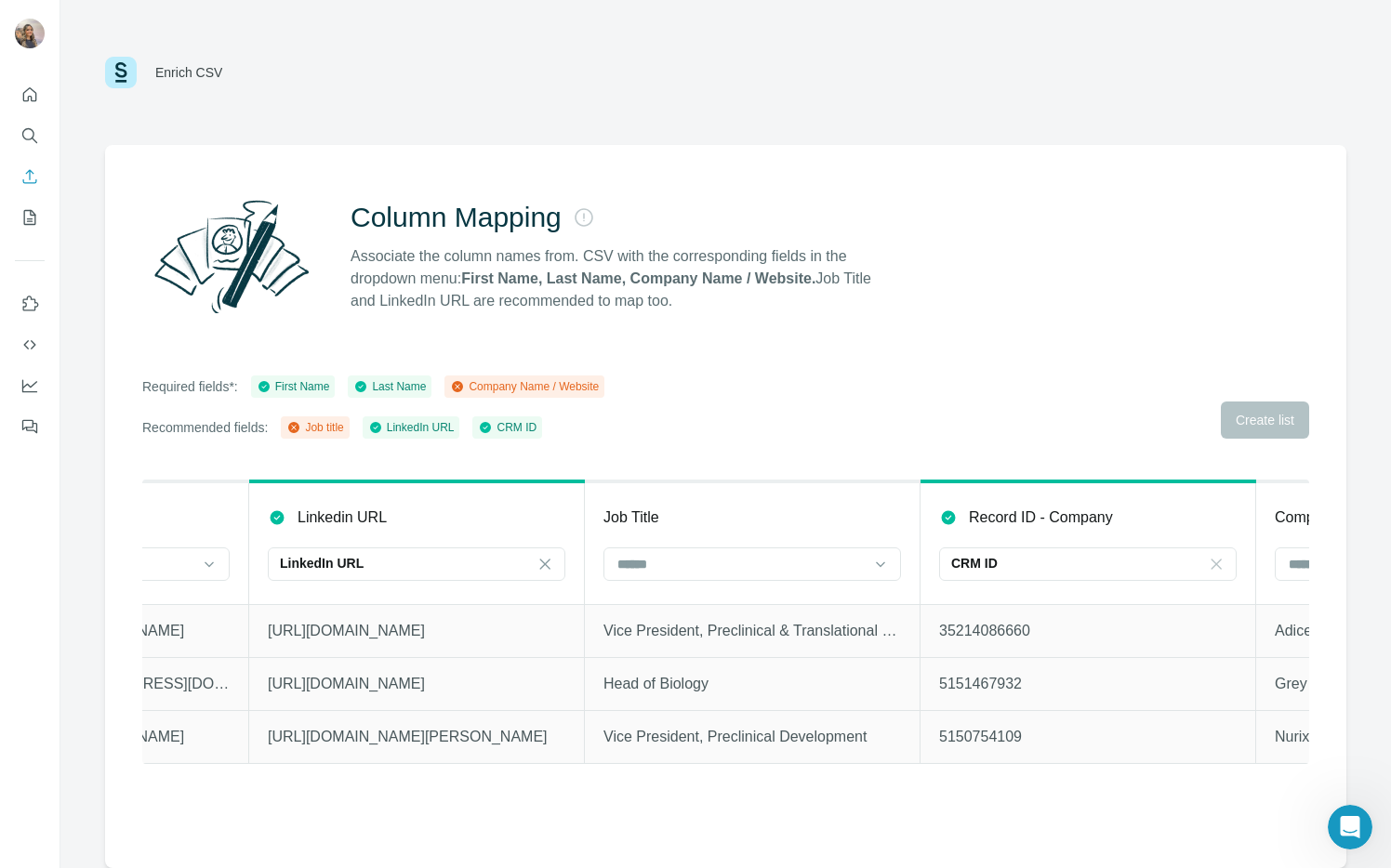
scroll to position [0, 1193]
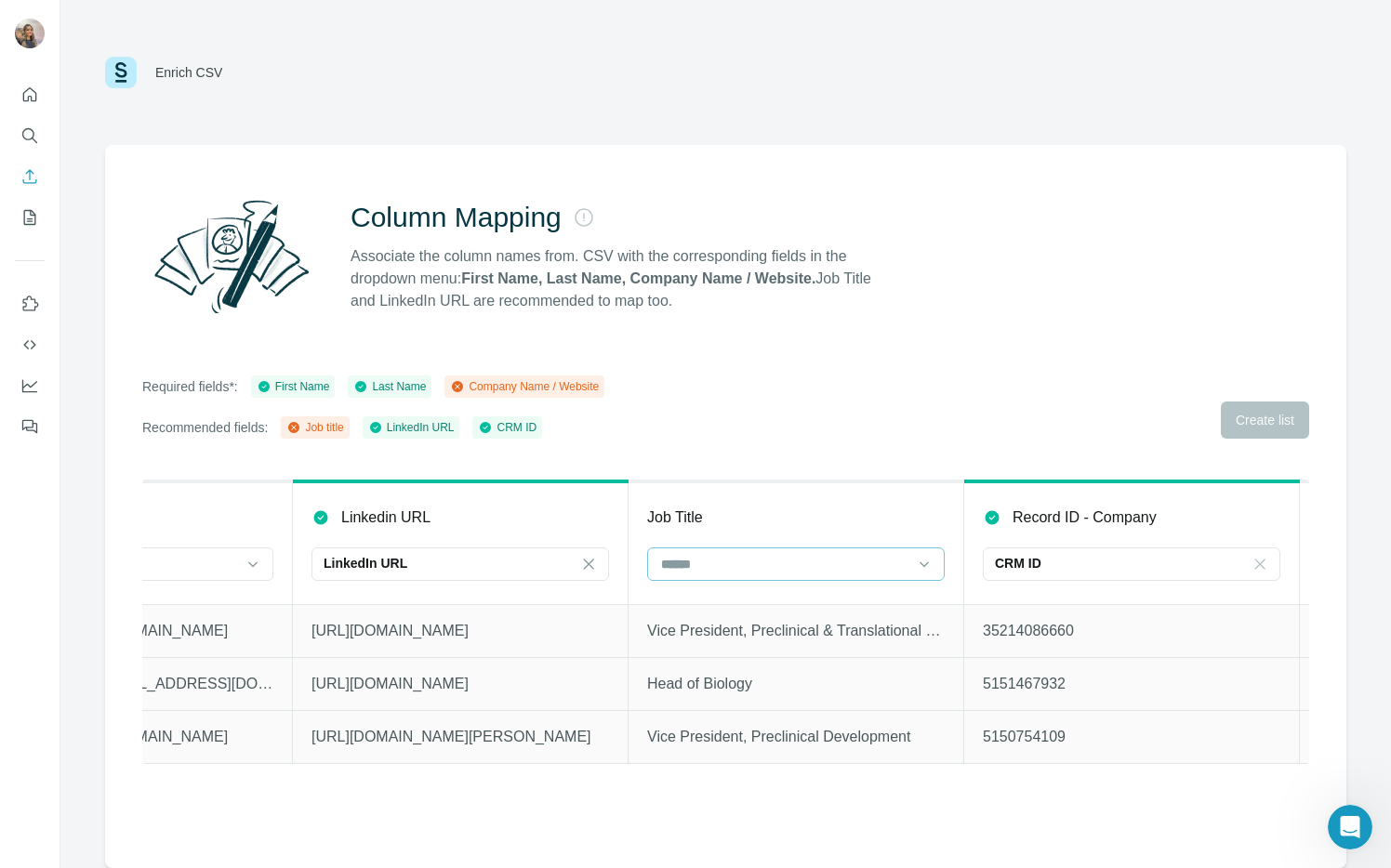
click at [729, 576] on div at bounding box center [784, 564] width 251 height 32
click at [730, 576] on div at bounding box center [784, 564] width 251 height 32
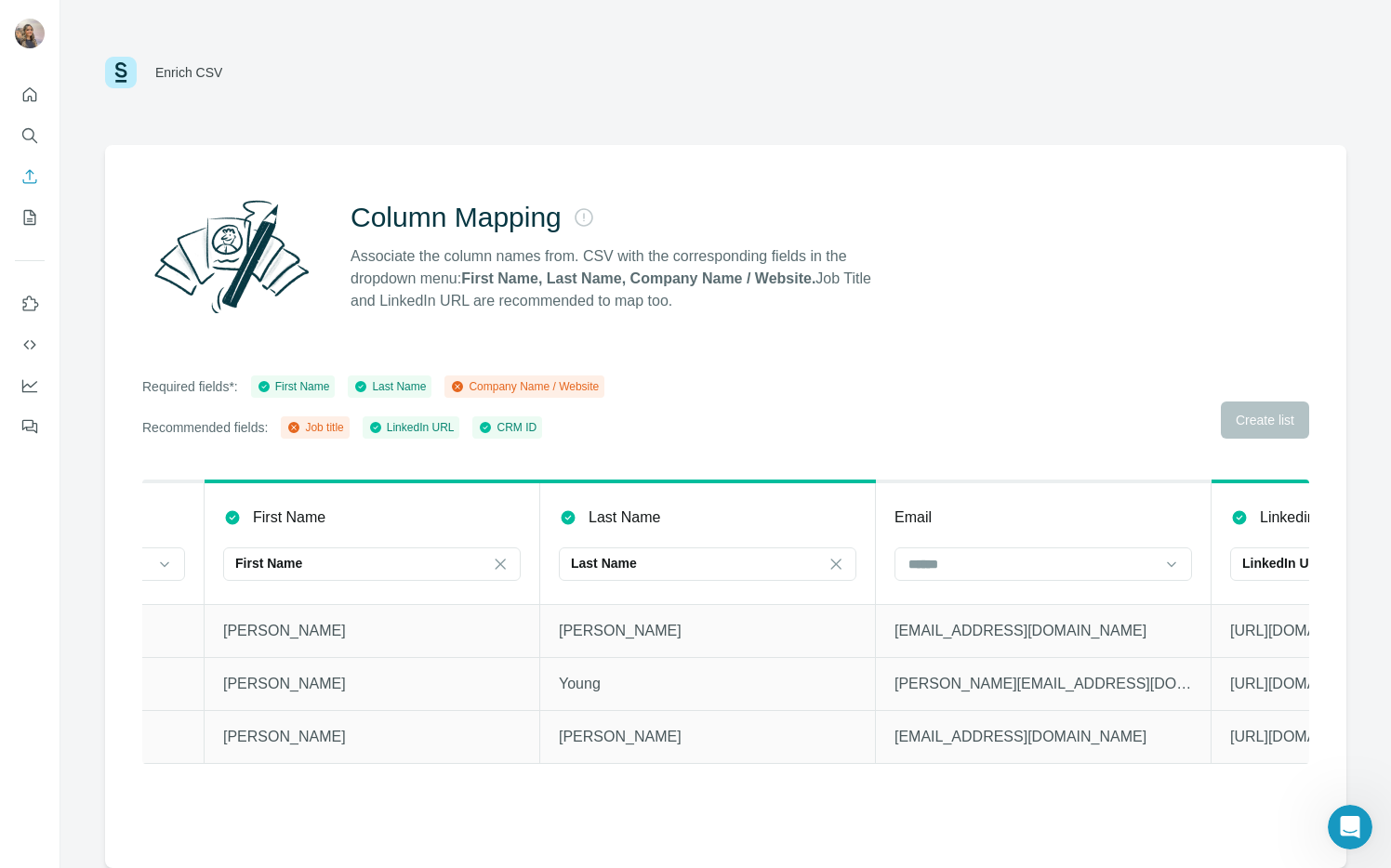
scroll to position [0, 0]
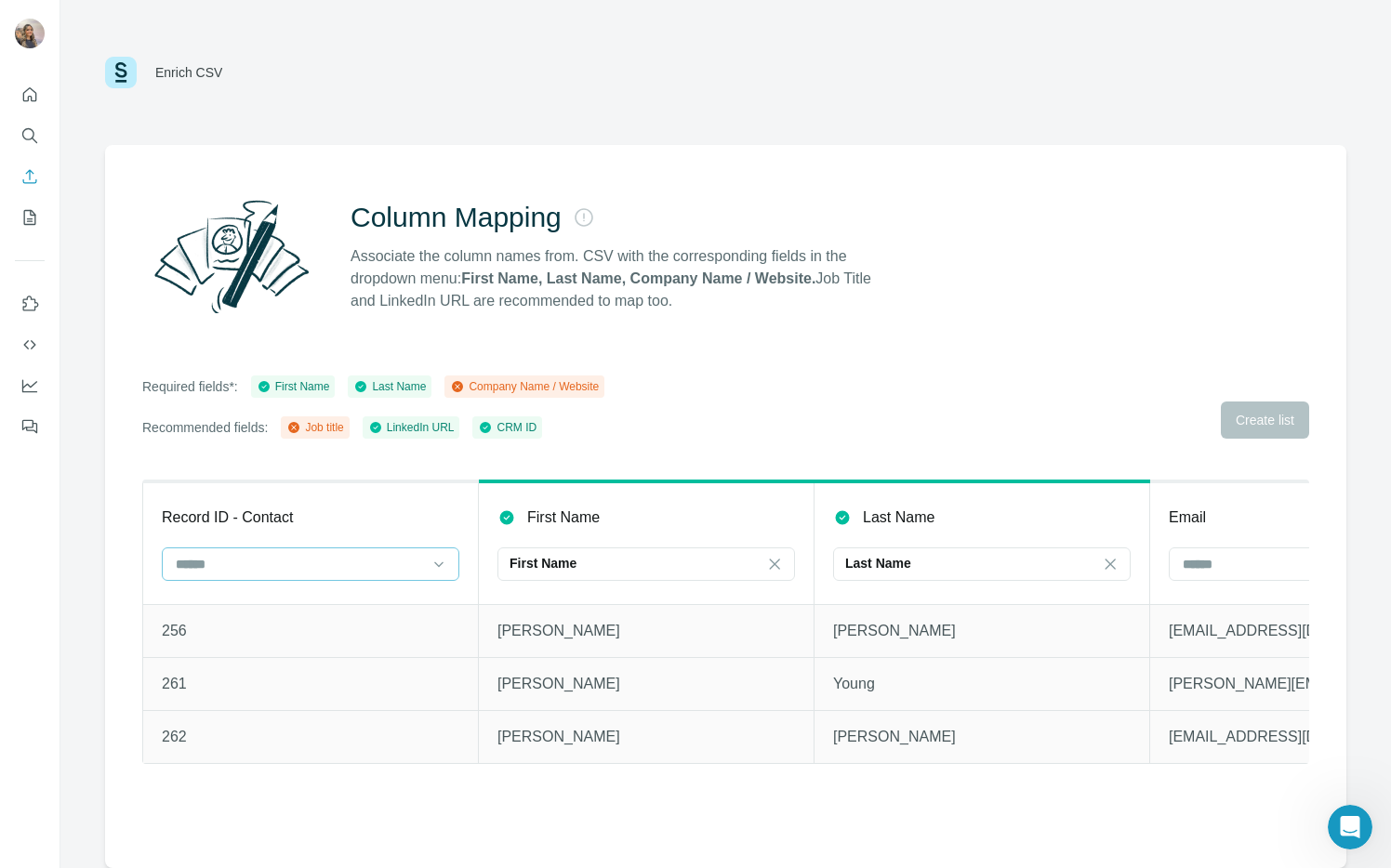
click at [265, 557] on input at bounding box center [299, 564] width 251 height 21
click at [330, 521] on div "Record ID - Contact" at bounding box center [310, 518] width 297 height 22
click at [322, 562] on input at bounding box center [299, 564] width 251 height 21
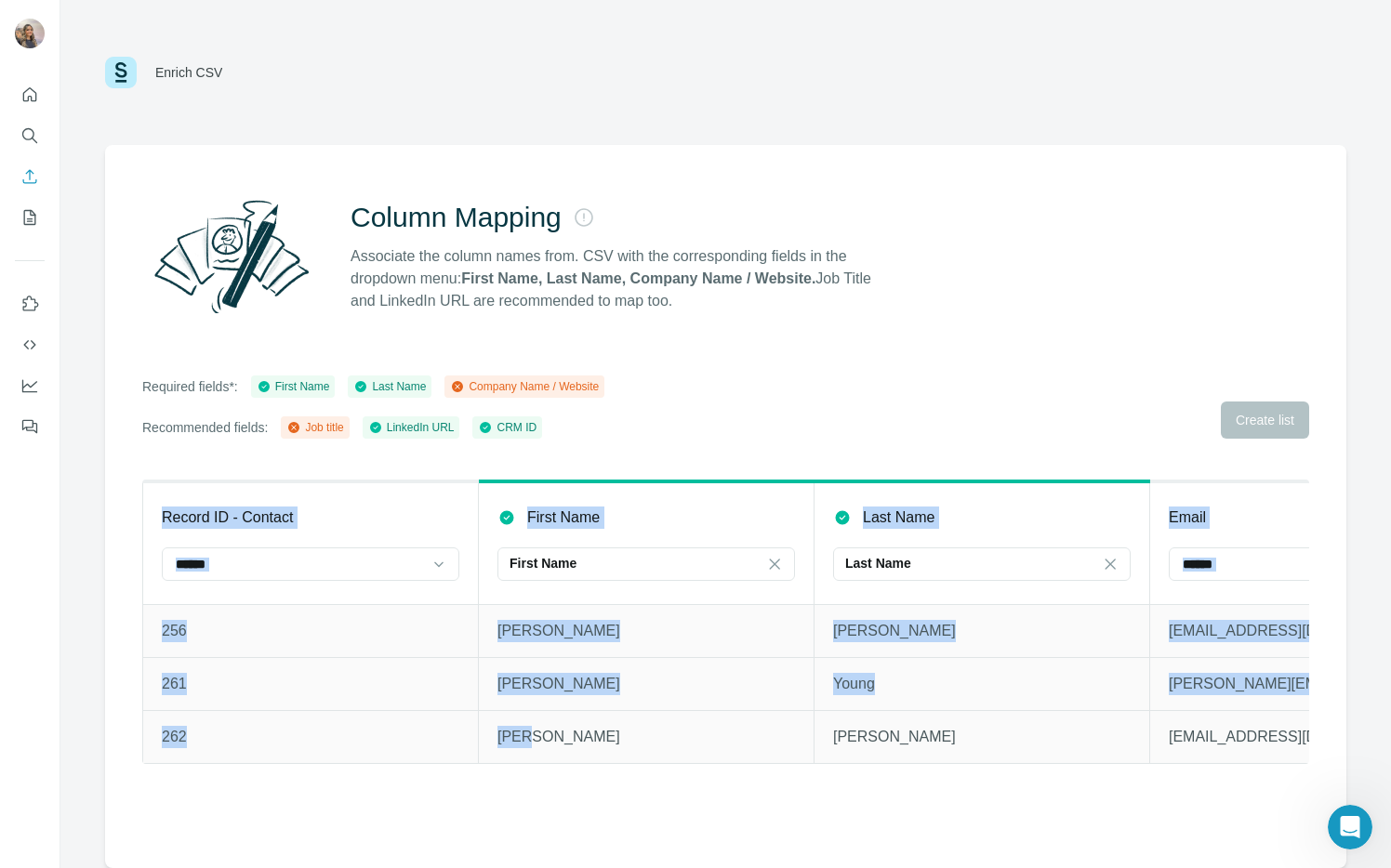
click at [484, 764] on div "Record ID - Contact First Name First Name Last Name Last Name Email Linkedin UR…" at bounding box center [725, 621] width 1167 height 284
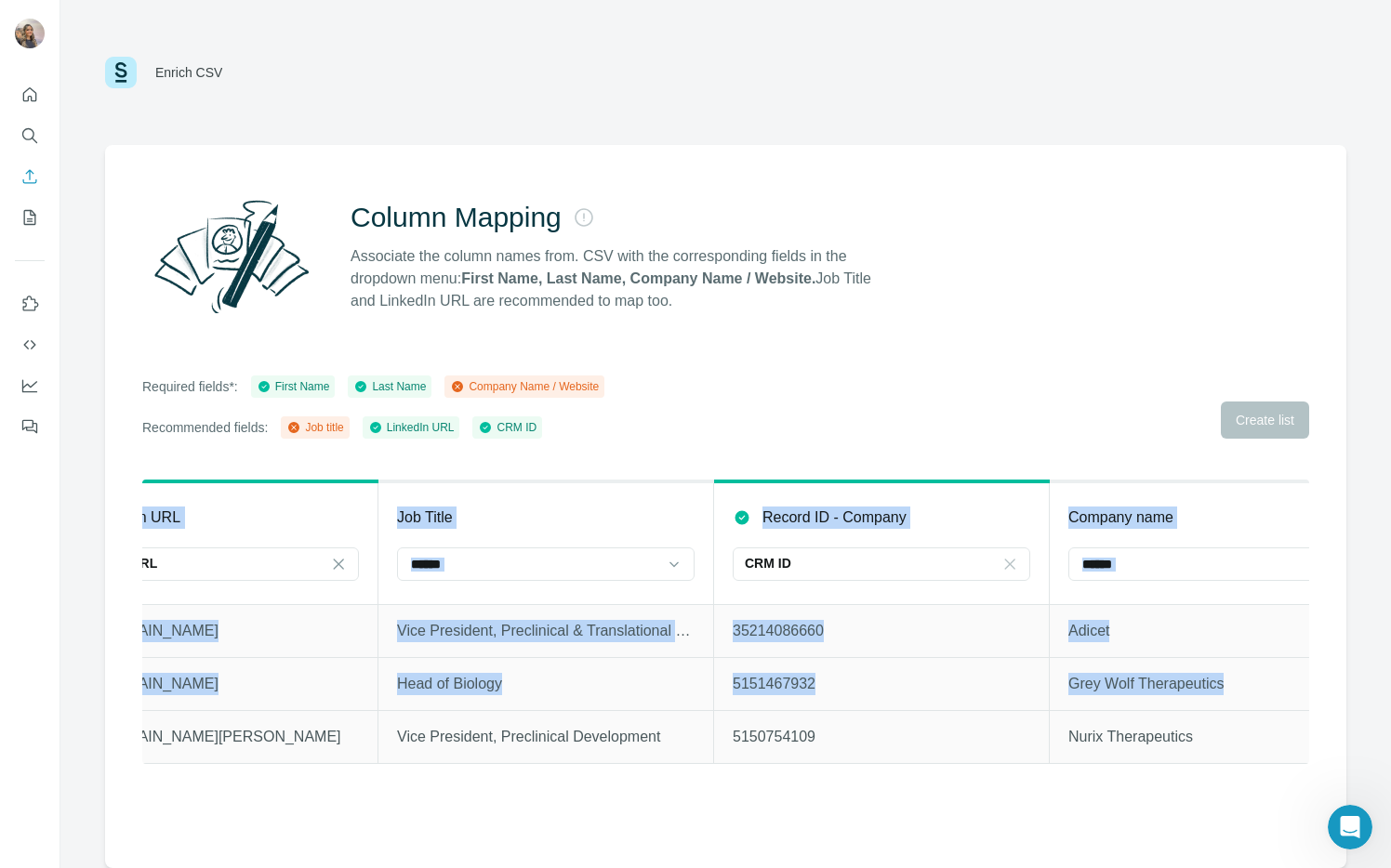
scroll to position [0, 1427]
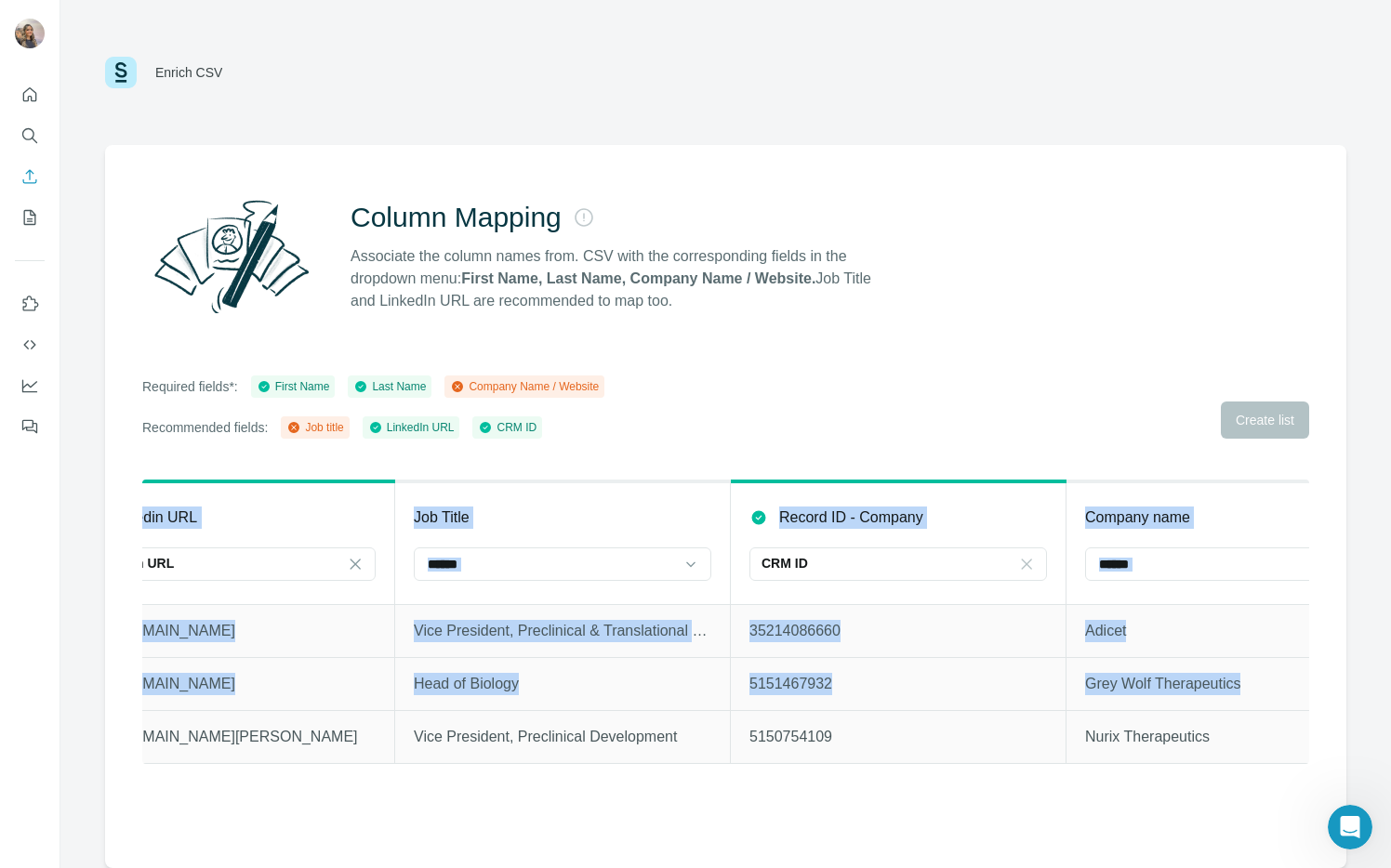
click at [1028, 565] on icon at bounding box center [1026, 563] width 10 height 10
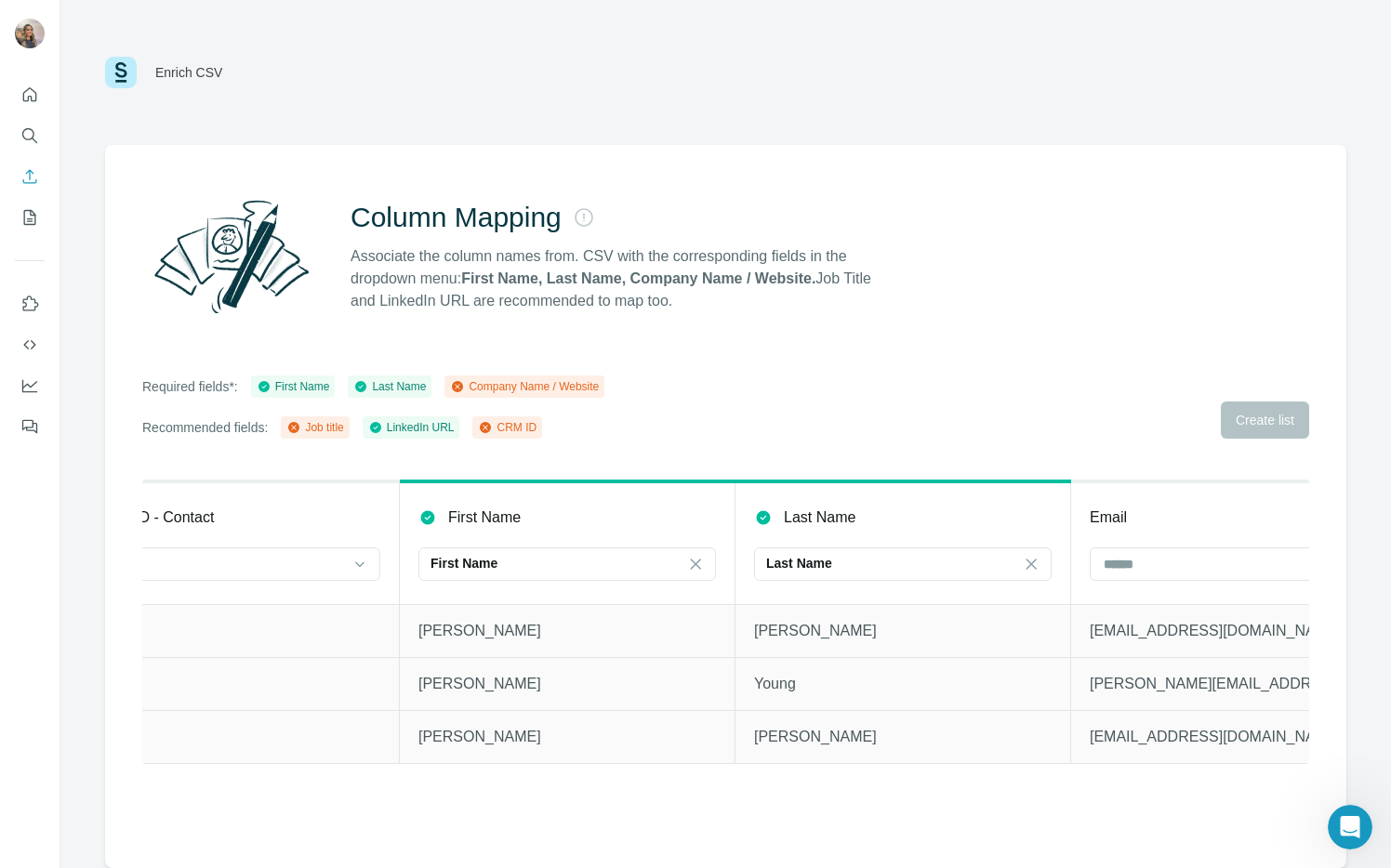
scroll to position [0, 0]
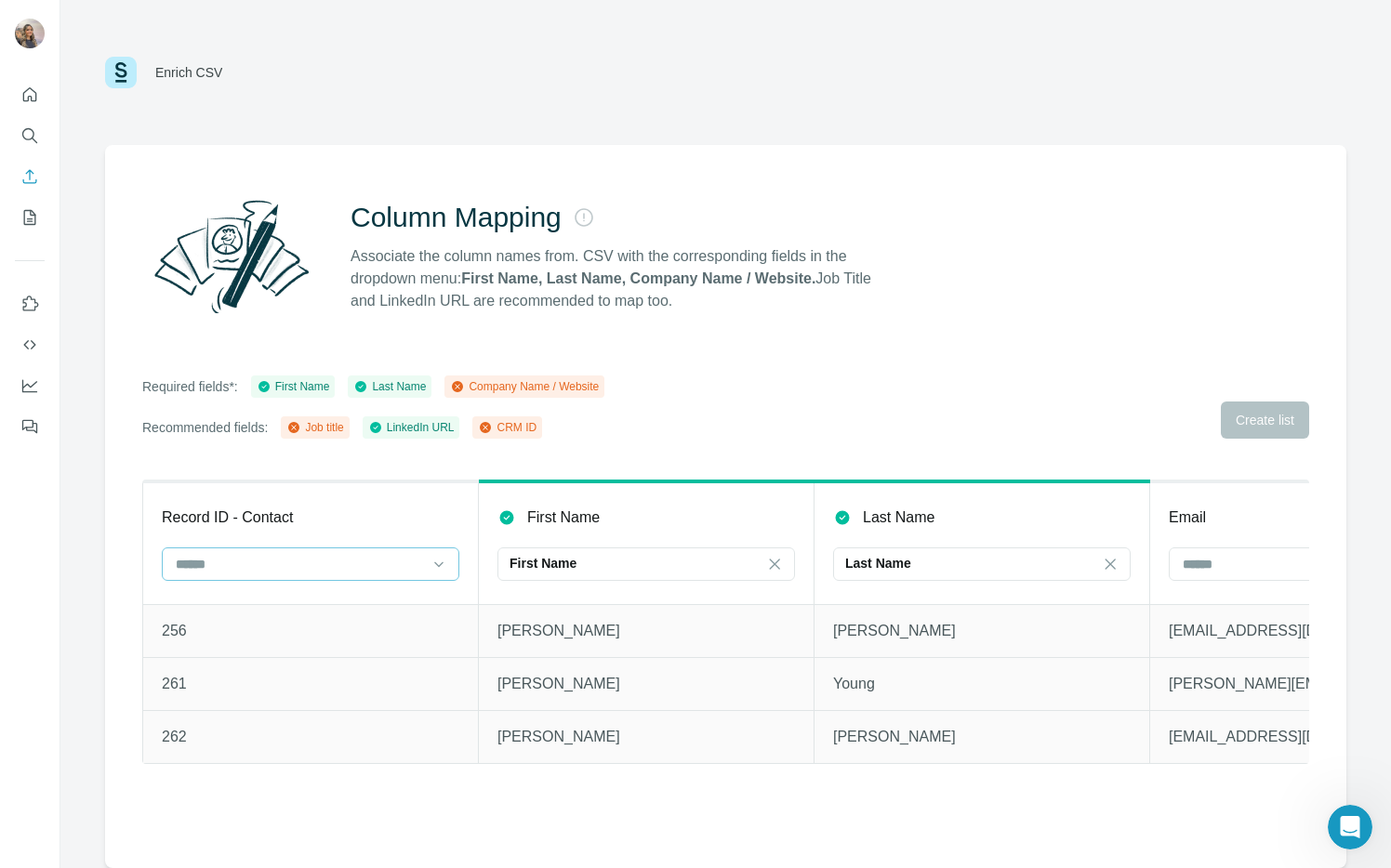
click at [353, 565] on input at bounding box center [299, 564] width 251 height 21
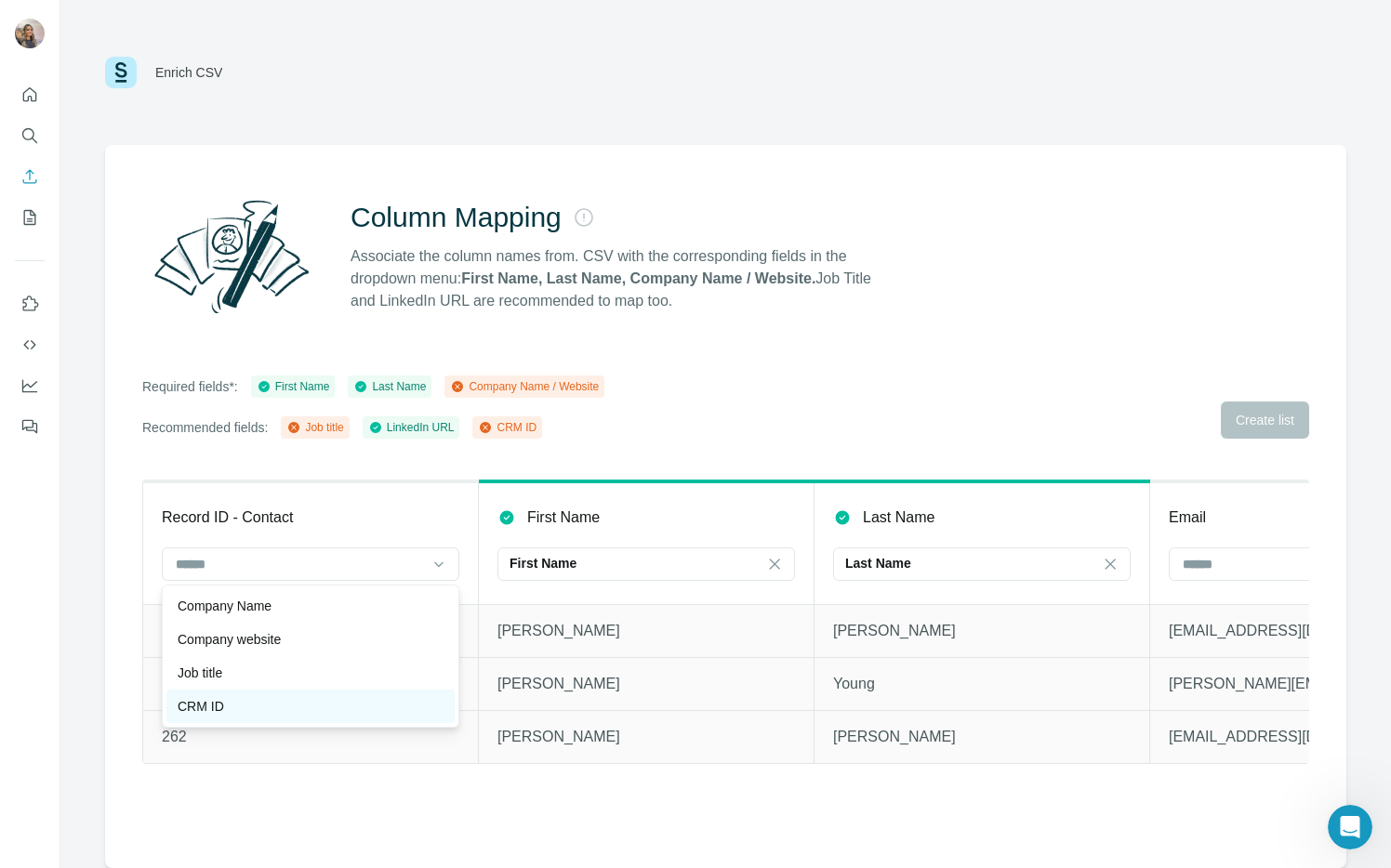
click at [335, 691] on div "CRM ID" at bounding box center [310, 706] width 288 height 34
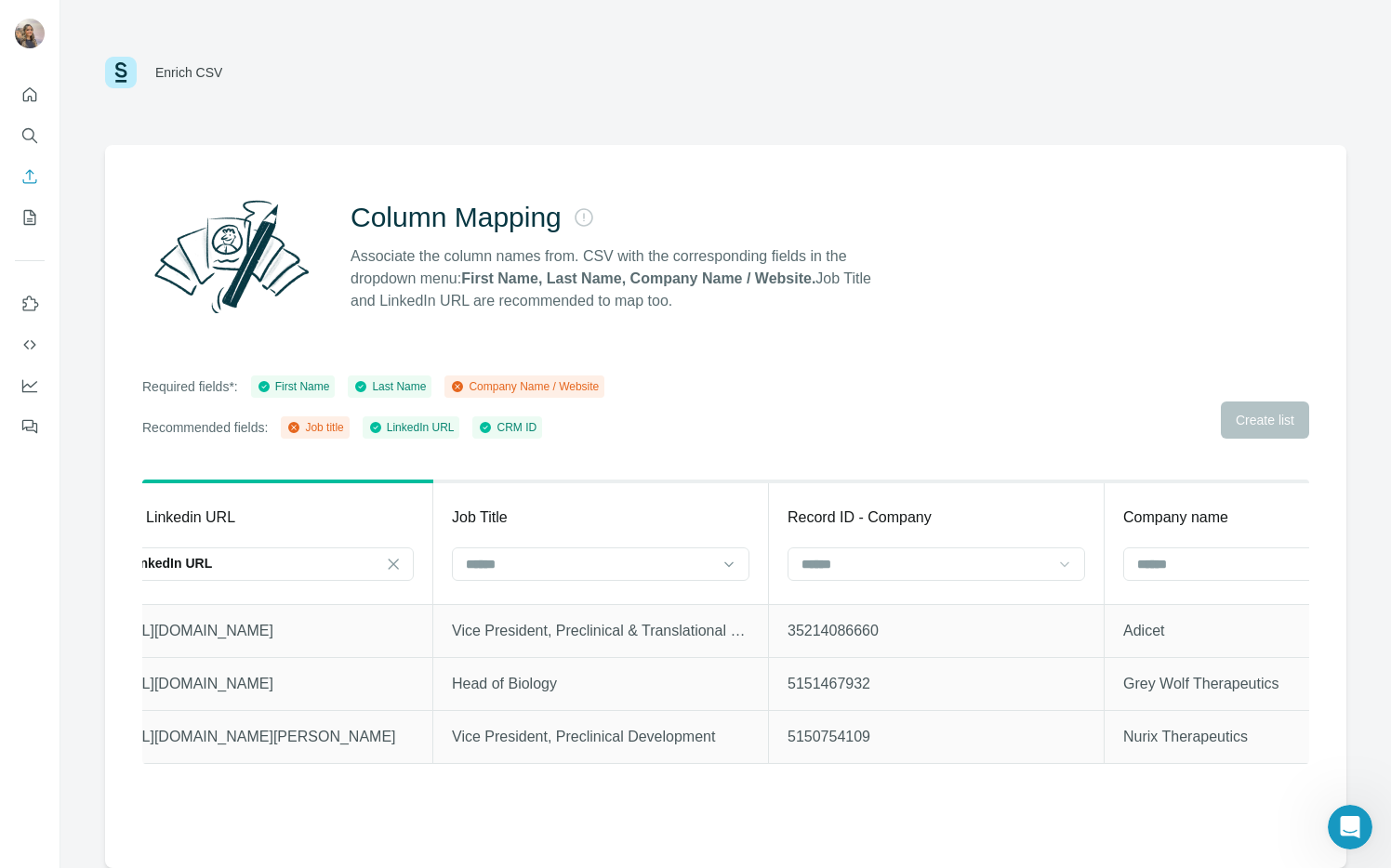
scroll to position [0, 1499]
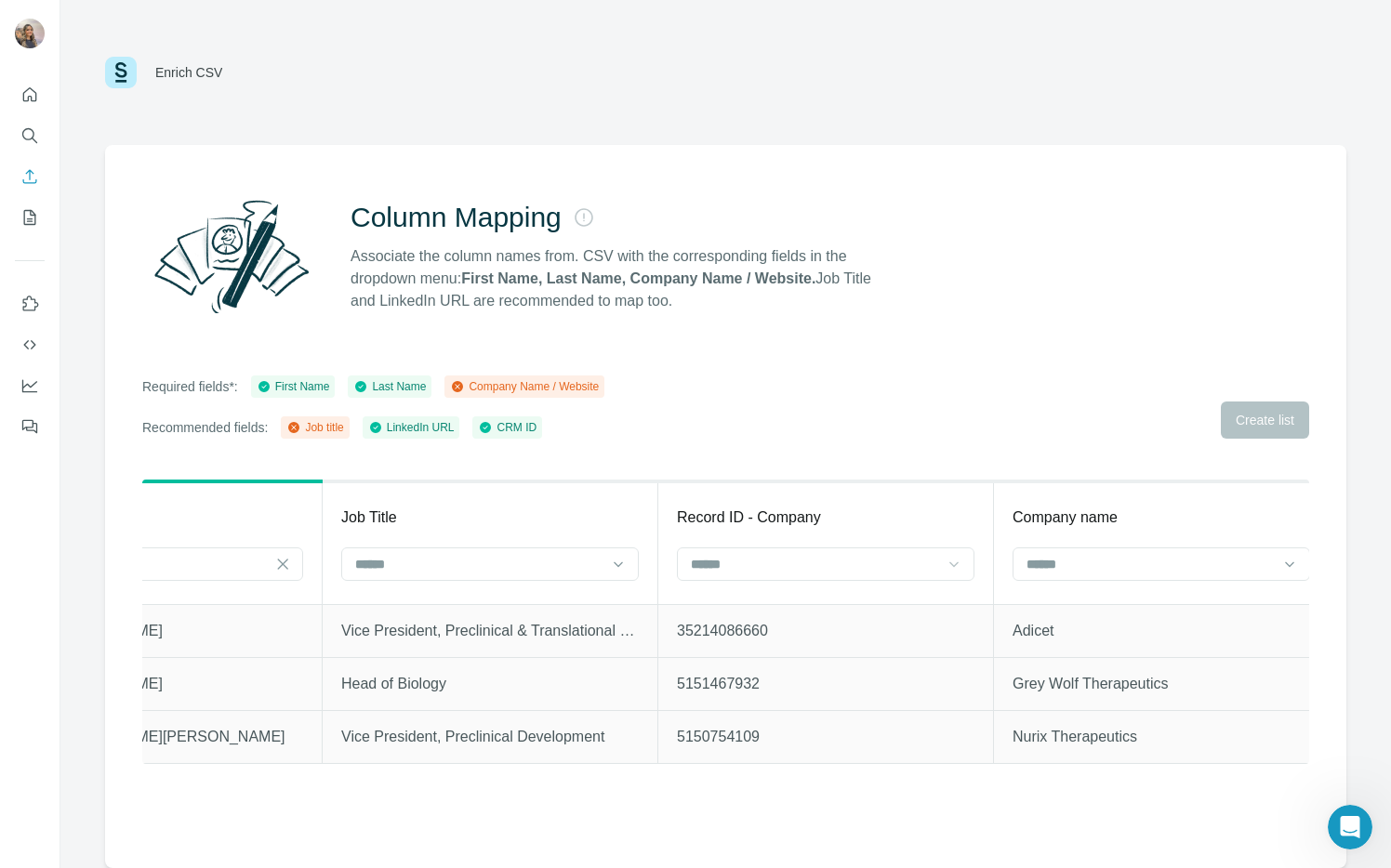
click at [585, 591] on th "Job Title" at bounding box center [490, 542] width 336 height 122
click at [591, 572] on input at bounding box center [479, 564] width 251 height 21
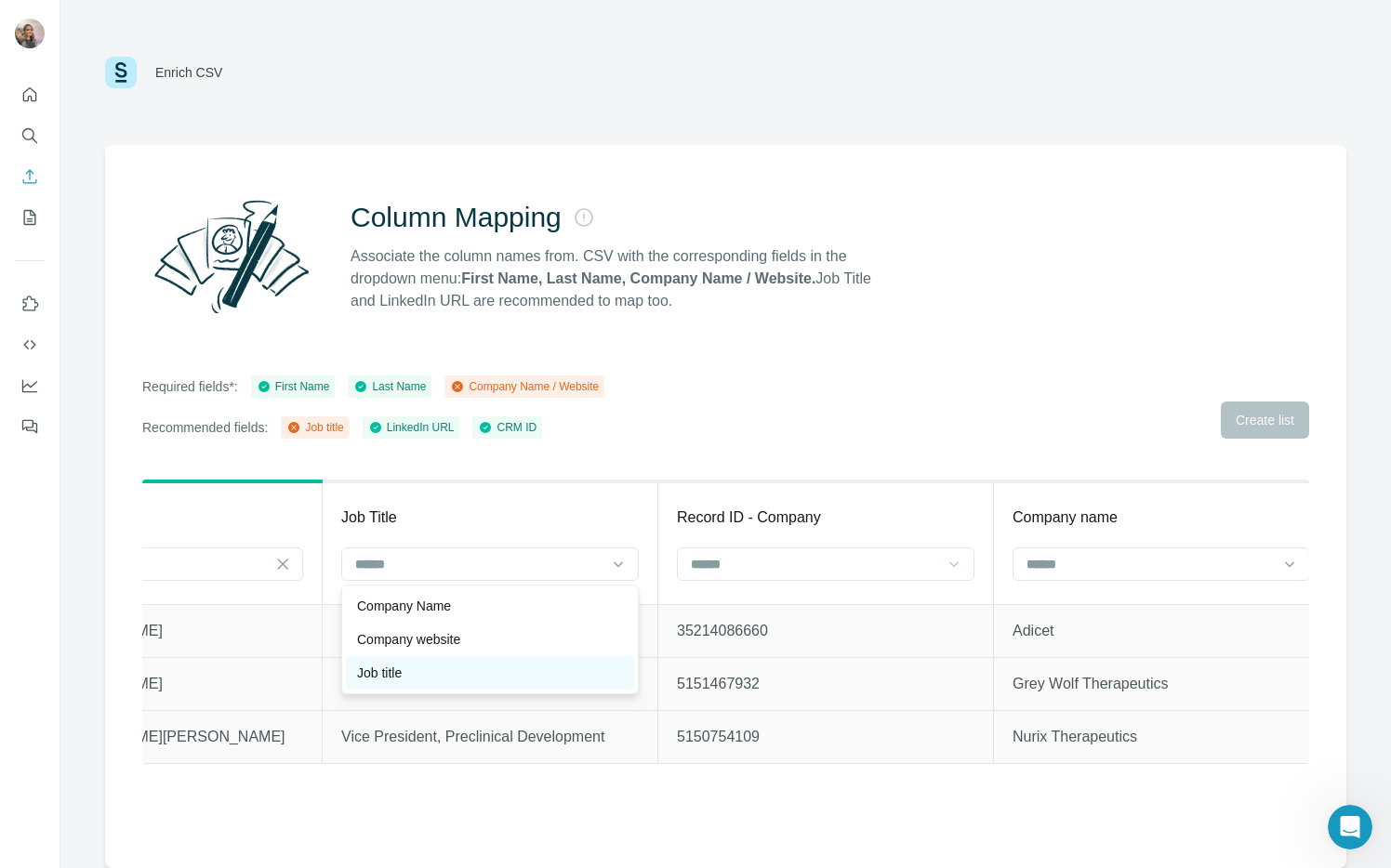
click at [558, 666] on div "Job title" at bounding box center [490, 673] width 265 height 19
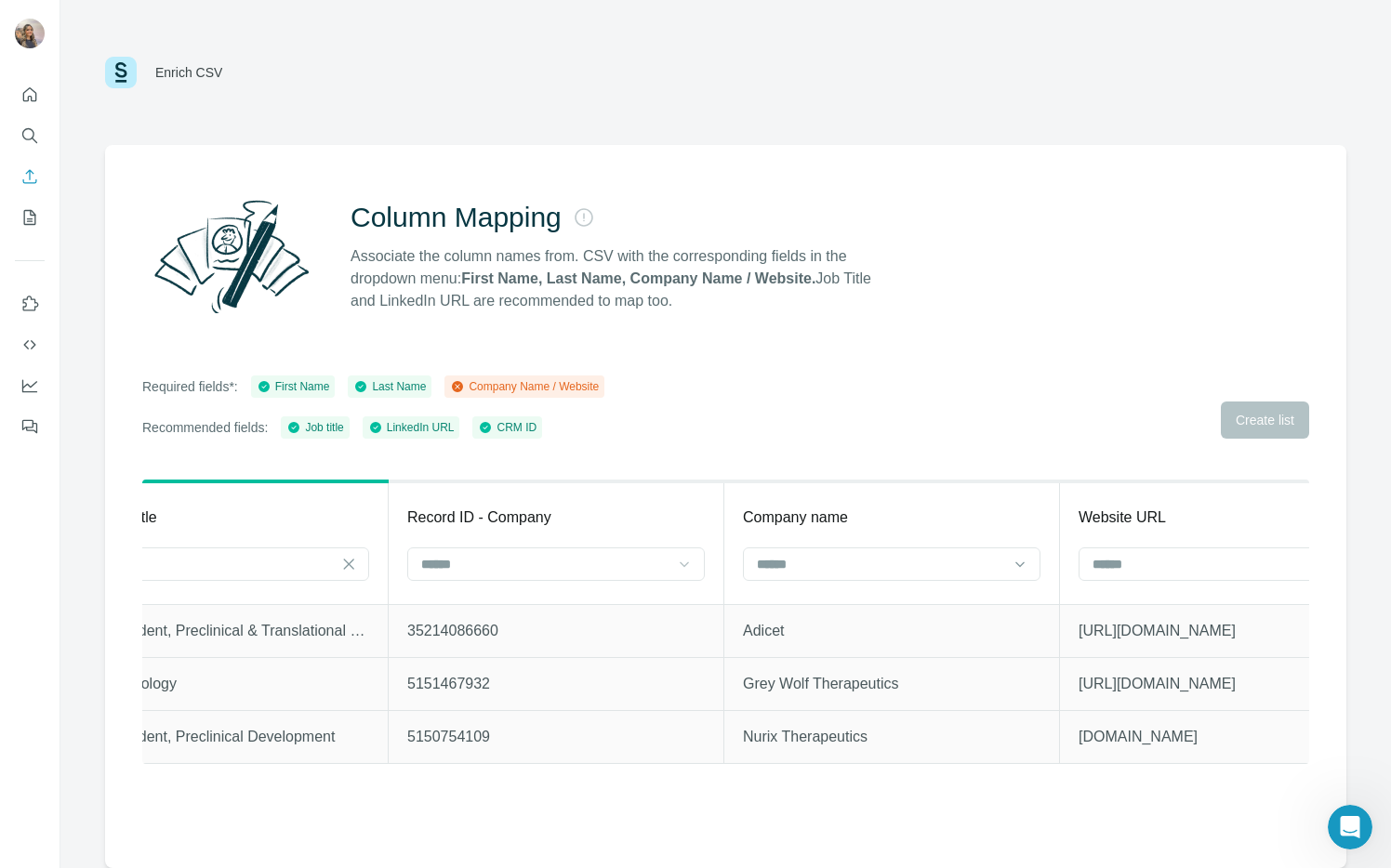
scroll to position [0, 1856]
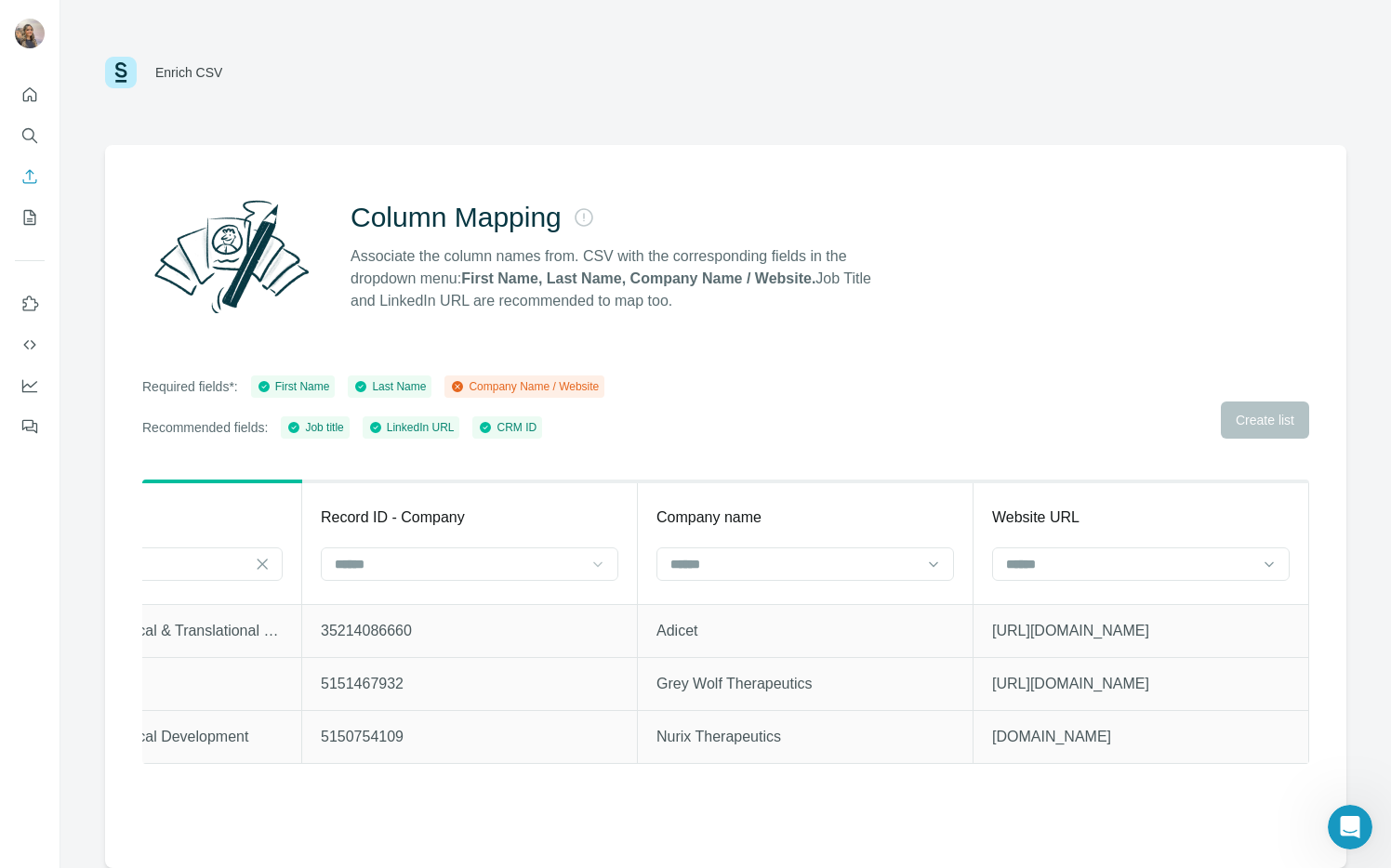
click at [910, 442] on div "Column Mapping Associate the column names from. CSV with the corresponding fiel…" at bounding box center [725, 506] width 1241 height 723
click at [581, 562] on input at bounding box center [458, 564] width 251 height 21
click at [1046, 569] on input at bounding box center [1129, 564] width 251 height 21
click at [1122, 644] on div "Company website" at bounding box center [1140, 639] width 265 height 19
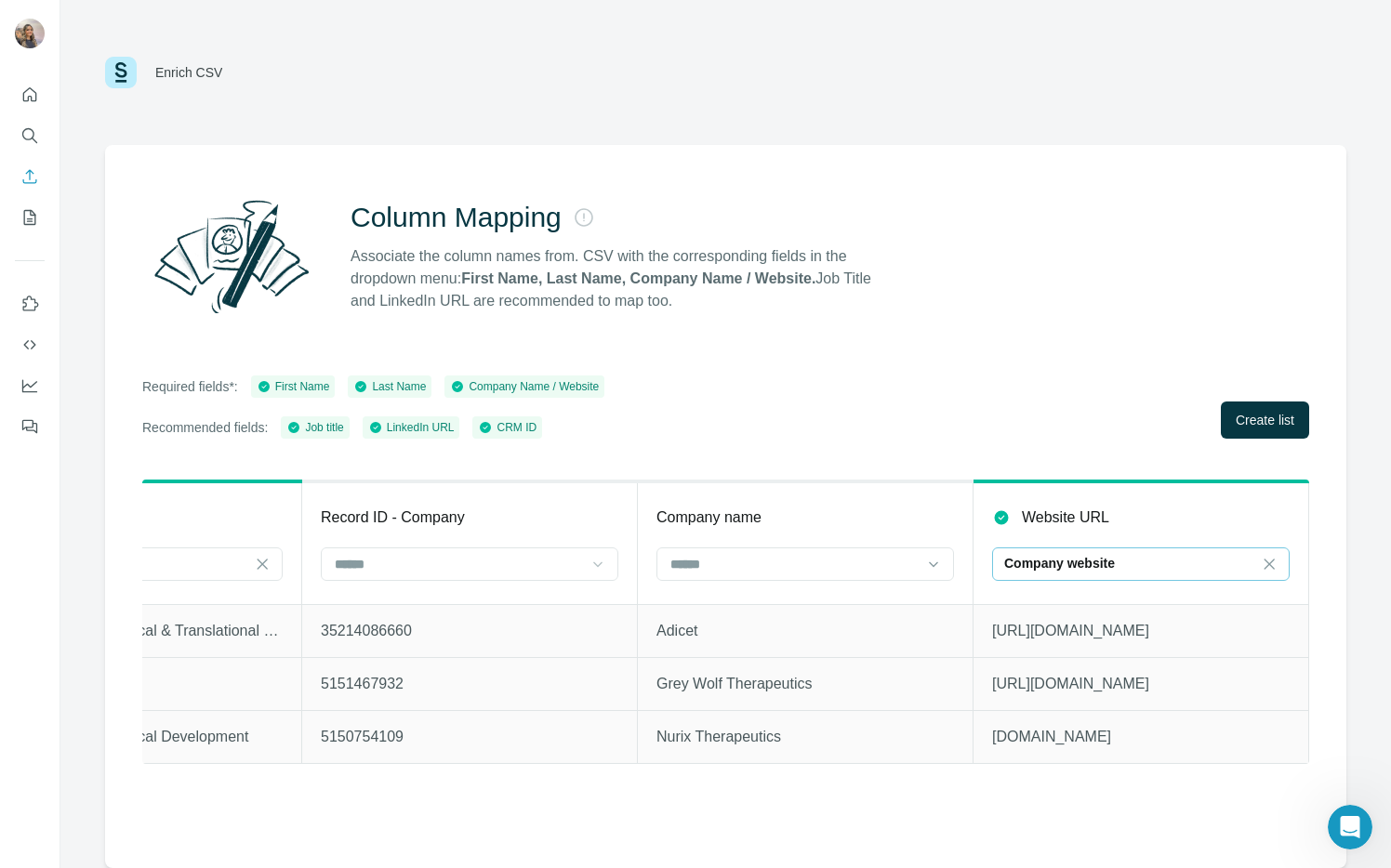
click at [1073, 561] on p "Company website" at bounding box center [1059, 563] width 110 height 19
click at [829, 448] on div "Column Mapping Associate the column names from. CSV with the corresponding fiel…" at bounding box center [725, 506] width 1241 height 723
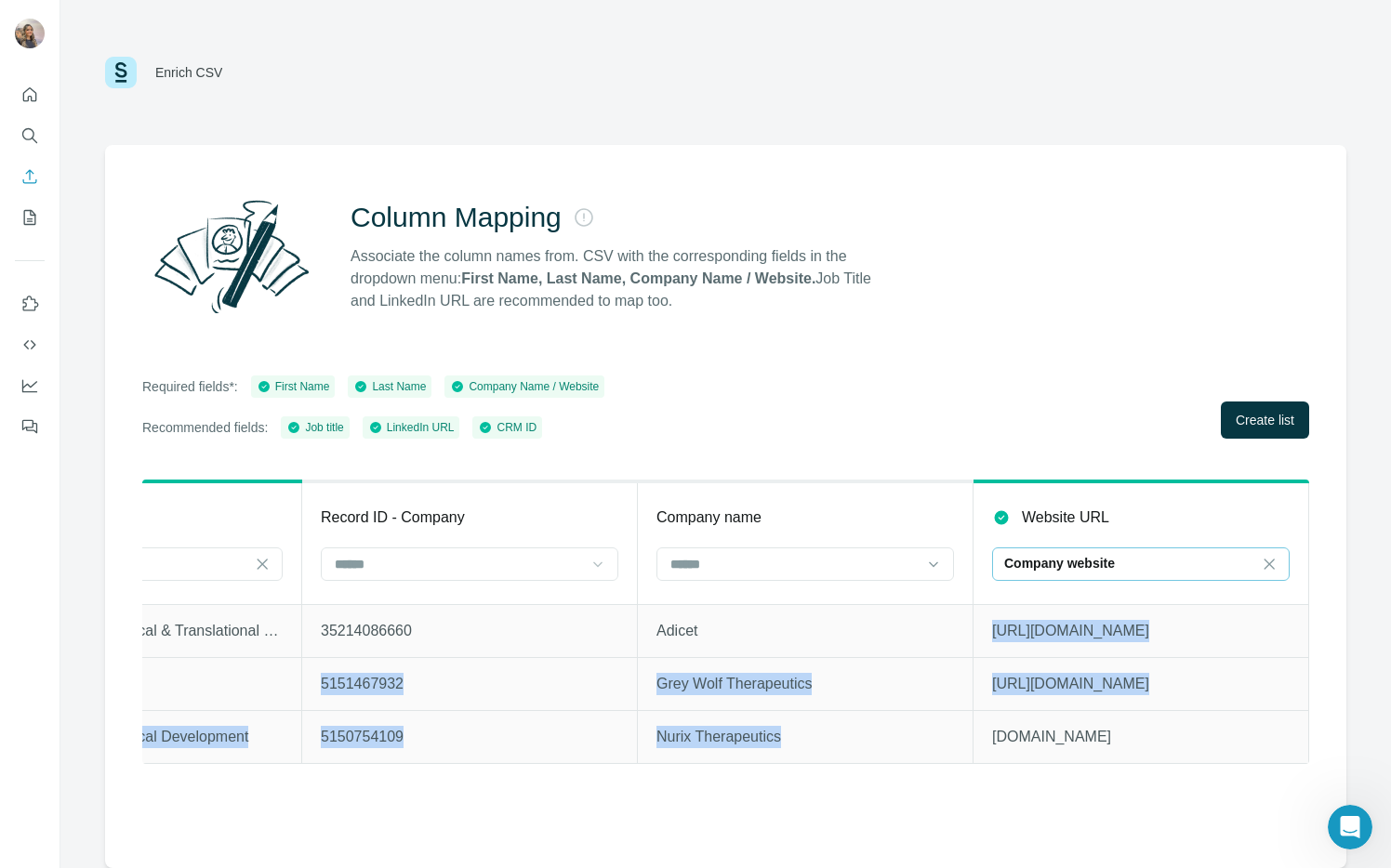
drag, startPoint x: 826, startPoint y: 658, endPoint x: 836, endPoint y: 739, distance: 81.6
click at [791, 390] on div "Required fields*: First Name Last Name Company Name / Website Recommended field…" at bounding box center [725, 407] width 1167 height 64
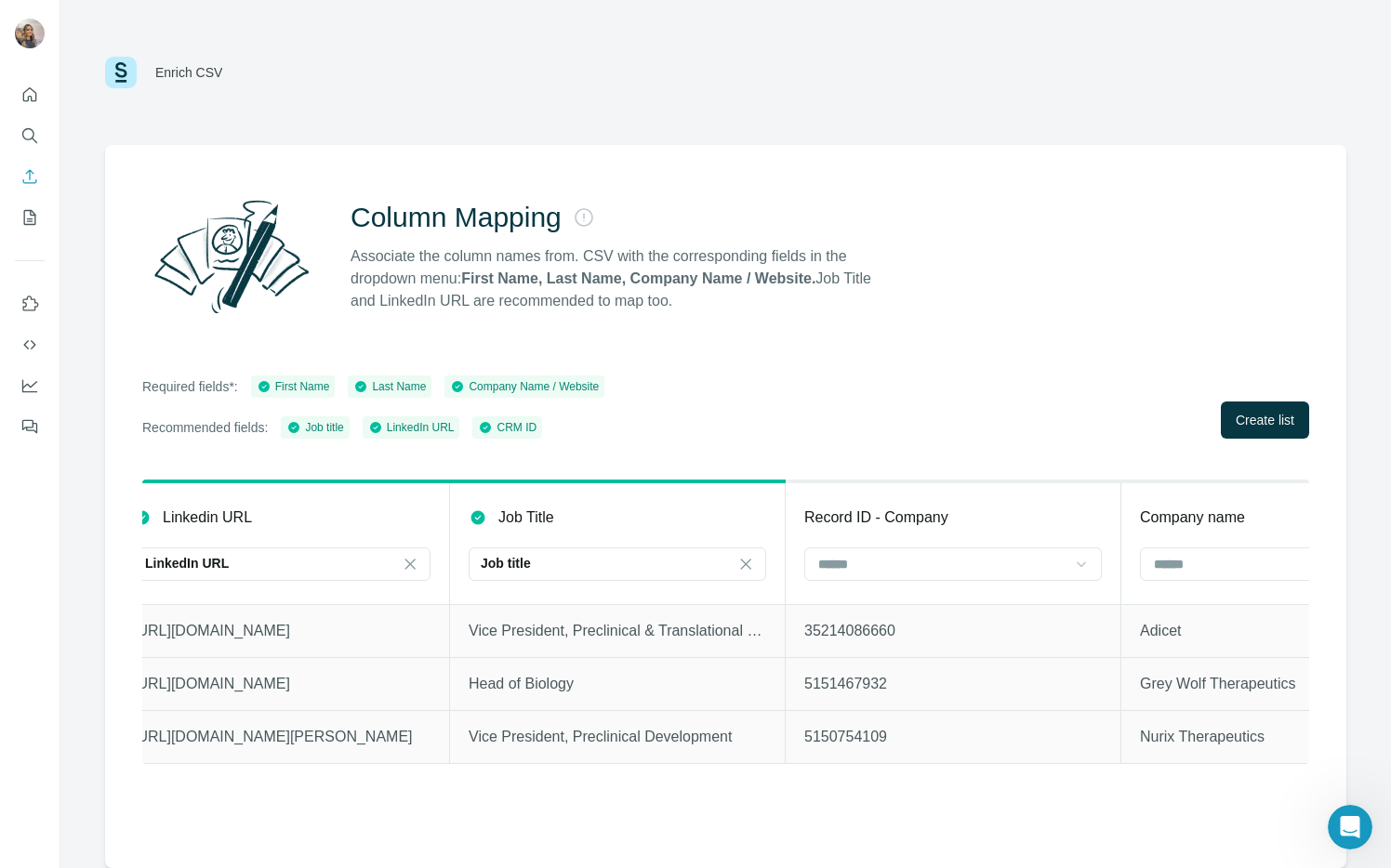
scroll to position [0, 1333]
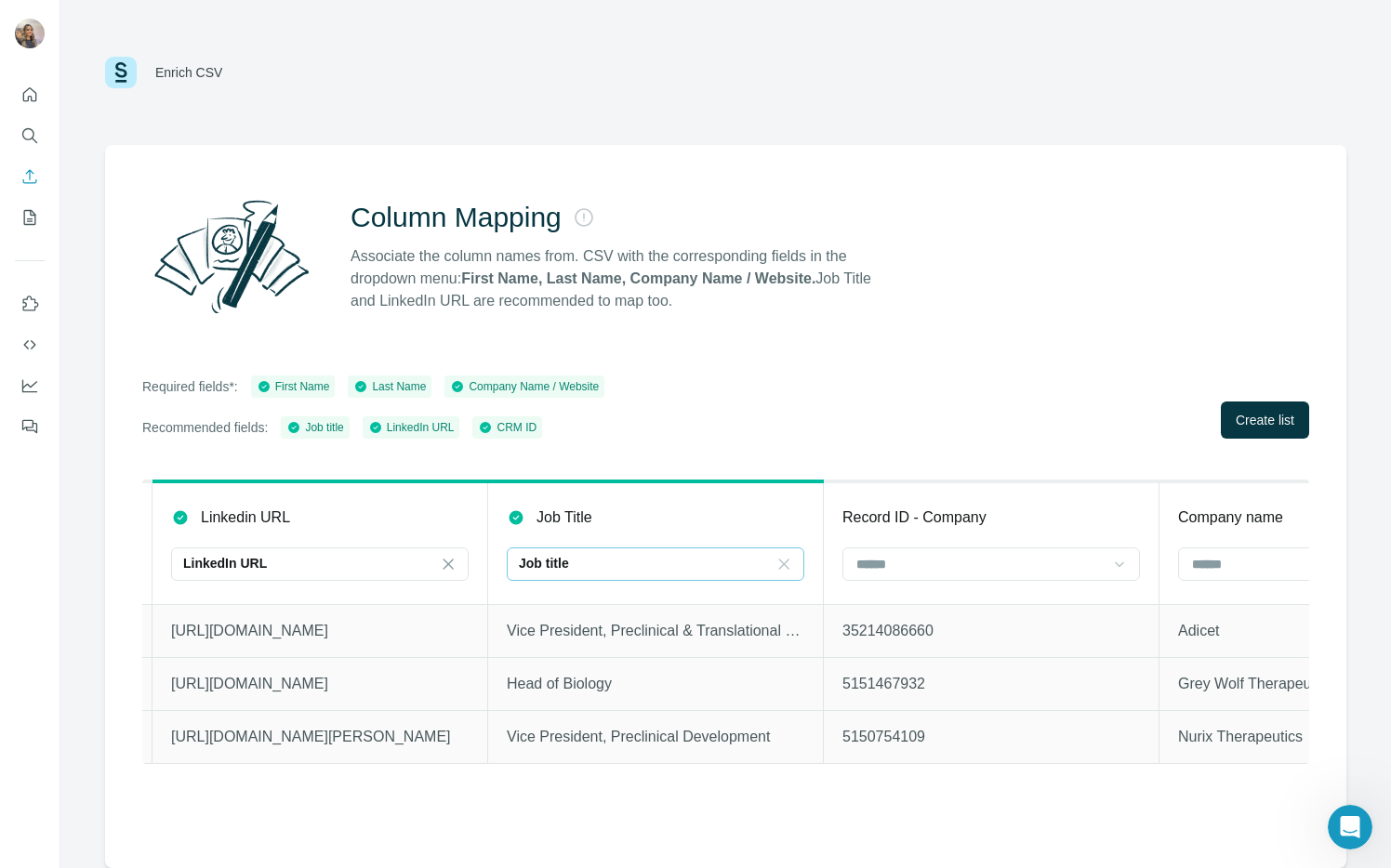
click at [787, 565] on icon at bounding box center [784, 563] width 10 height 10
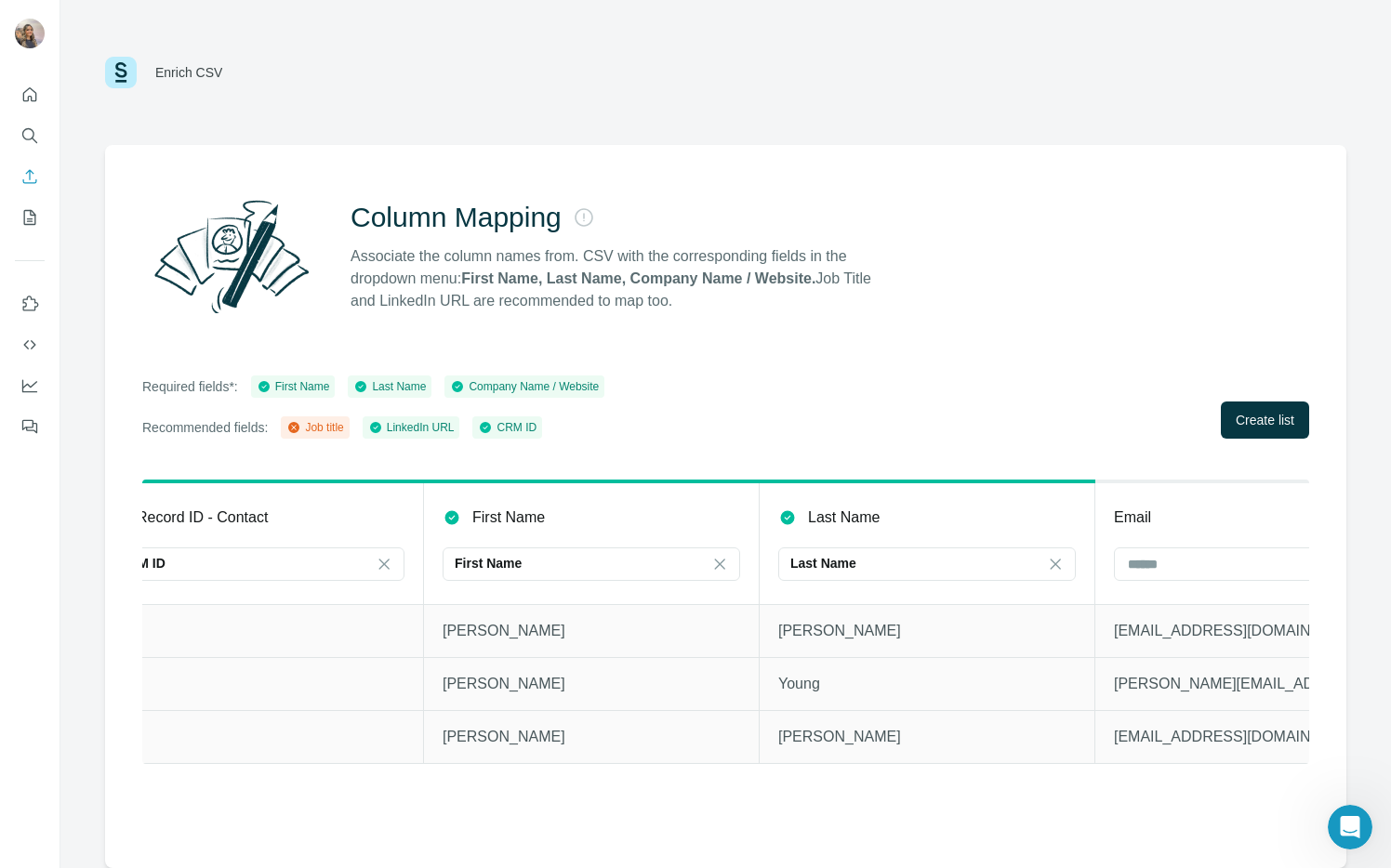
scroll to position [0, 0]
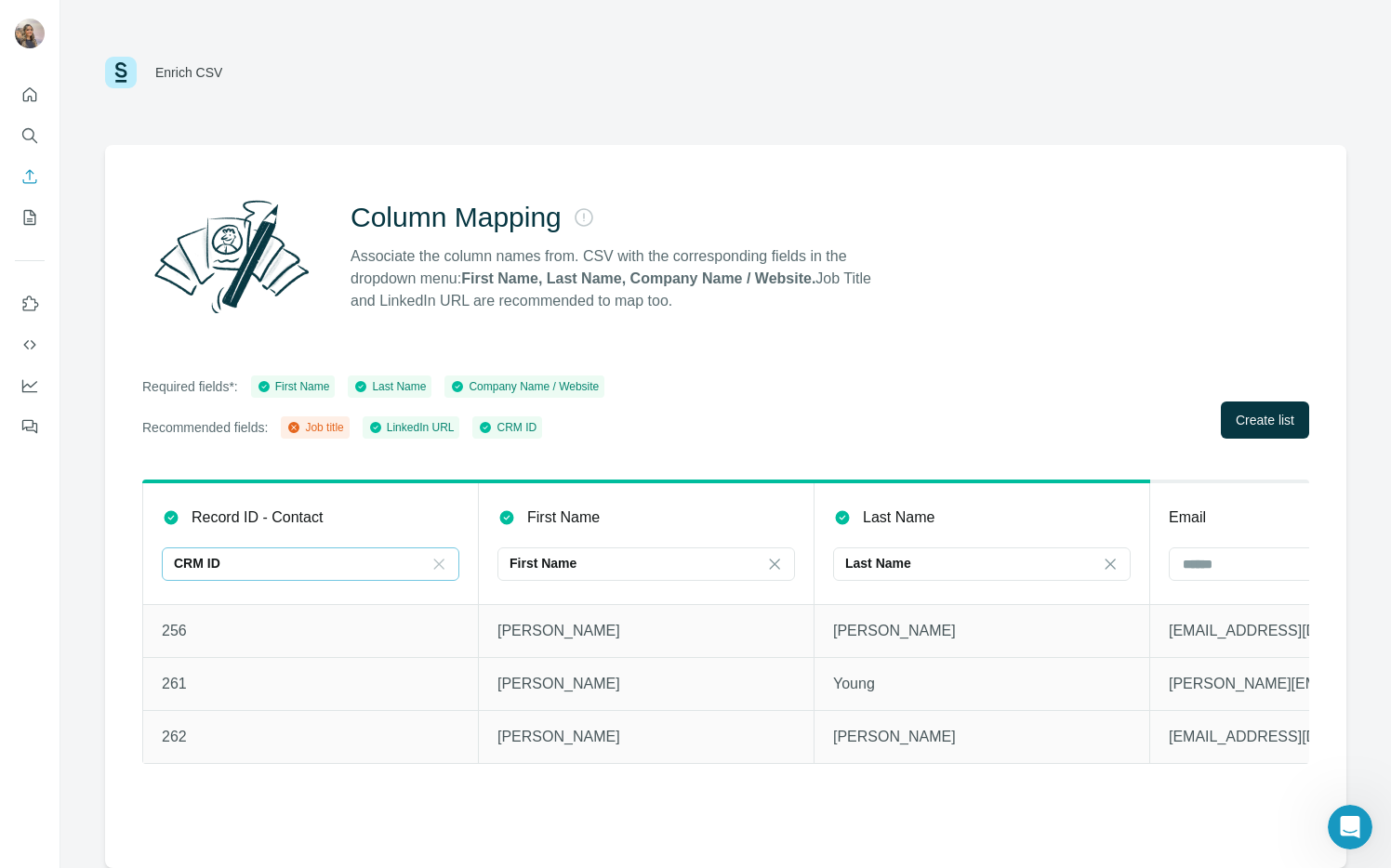
click at [433, 562] on icon at bounding box center [439, 564] width 19 height 19
click at [807, 339] on div "Column Mapping Associate the column names from. CSV with the corresponding fiel…" at bounding box center [725, 506] width 1241 height 723
click at [454, 562] on div at bounding box center [310, 564] width 297 height 34
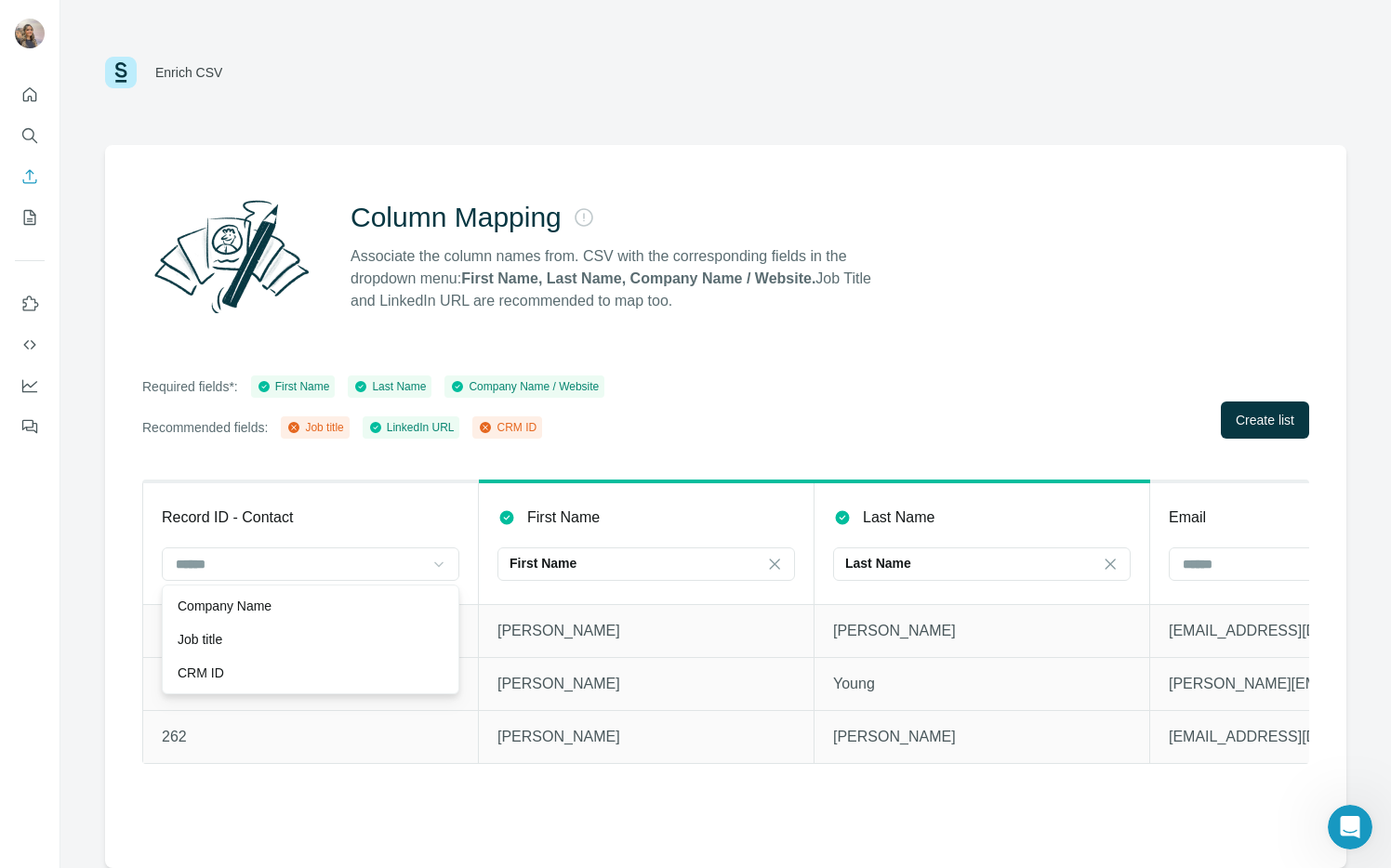
click at [408, 604] on div "Company Name" at bounding box center [310, 606] width 265 height 19
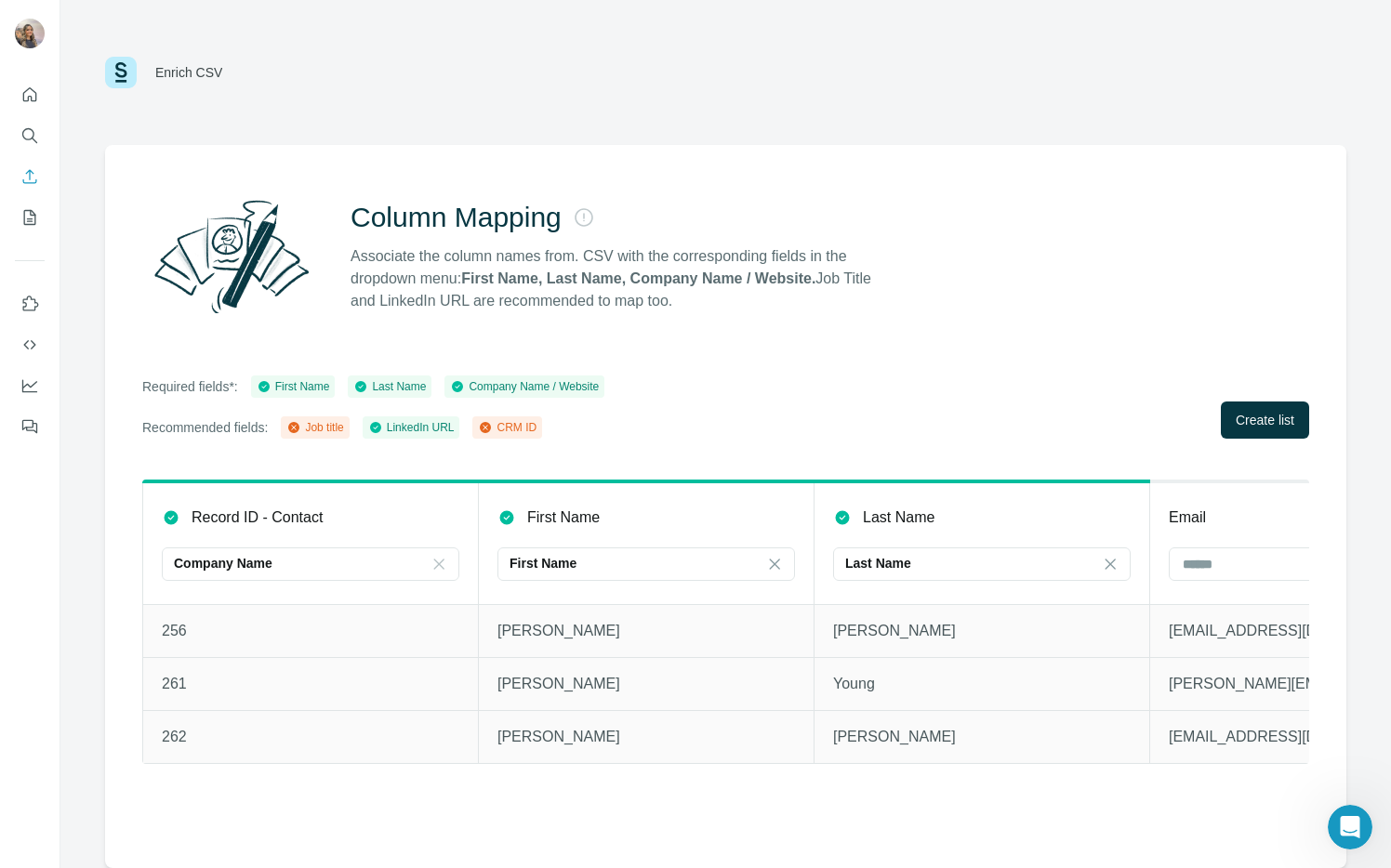
click at [787, 314] on div "Column Mapping Associate the column names from. CSV with the corresponding fiel…" at bounding box center [725, 256] width 1167 height 134
click at [391, 563] on div "Company Name" at bounding box center [299, 563] width 251 height 19
click at [361, 647] on div "CRM ID" at bounding box center [310, 639] width 265 height 19
click at [784, 411] on div "Required fields*: First Name Last Name Company Name / Website Recommended field…" at bounding box center [725, 407] width 1167 height 64
click at [1278, 417] on span "Create list" at bounding box center [1265, 420] width 59 height 19
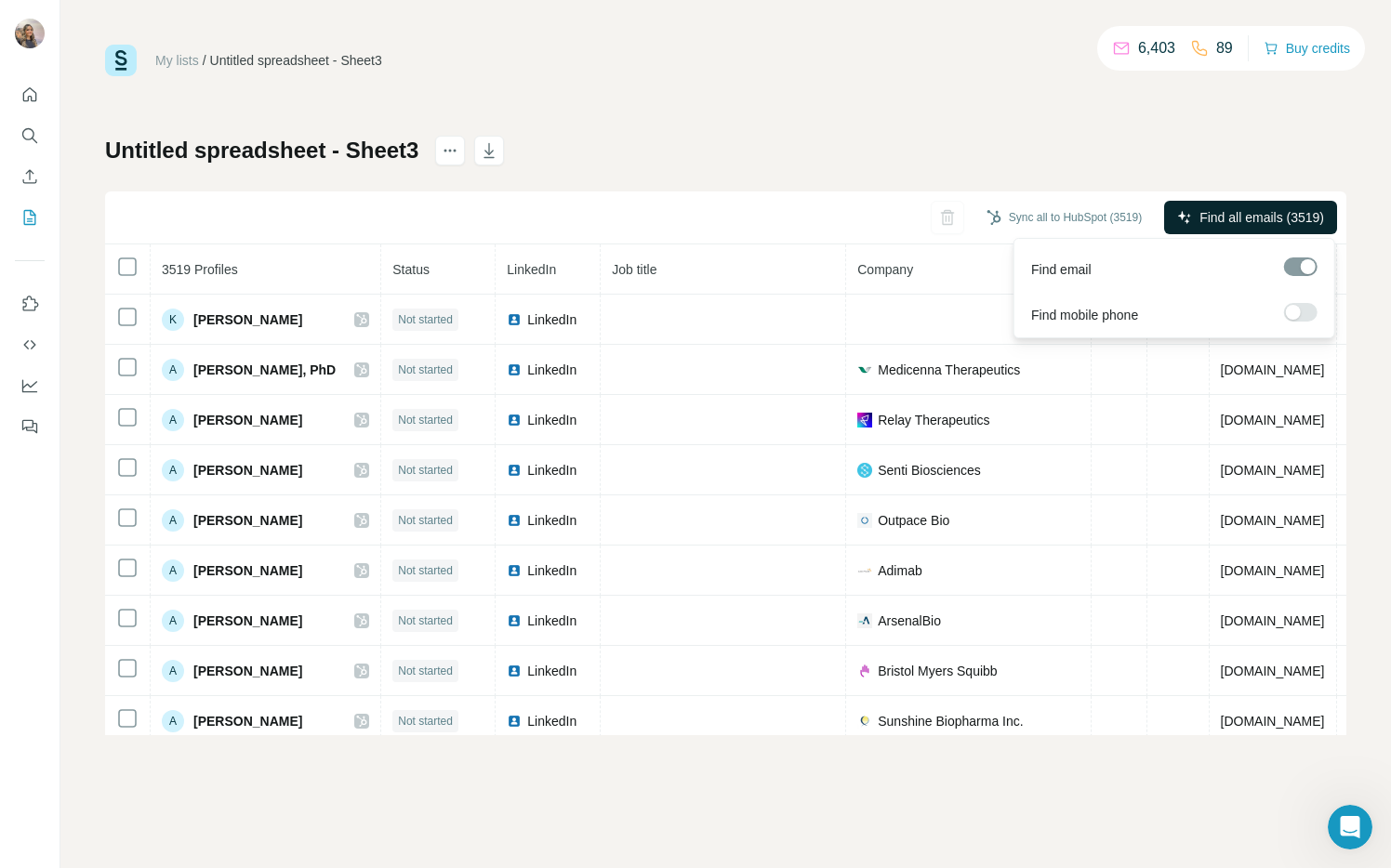
click at [1255, 214] on span "Find all emails (3519)" at bounding box center [1261, 218] width 124 height 19
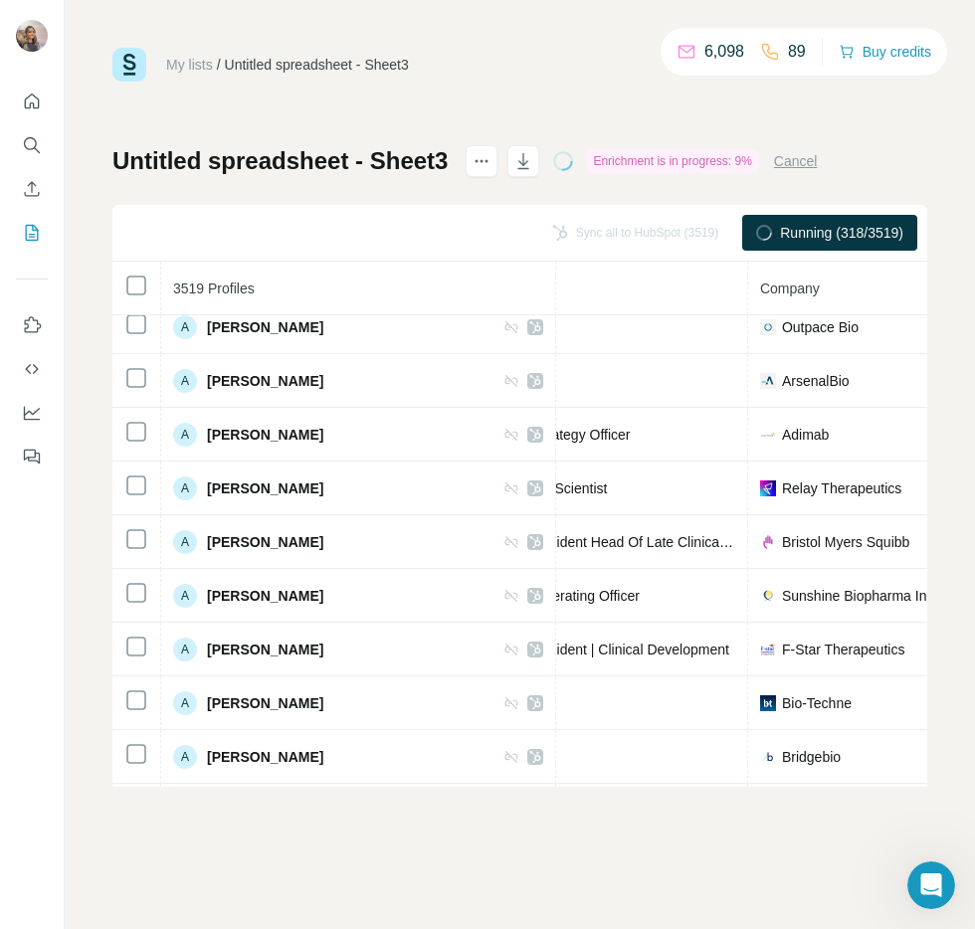
scroll to position [122, 272]
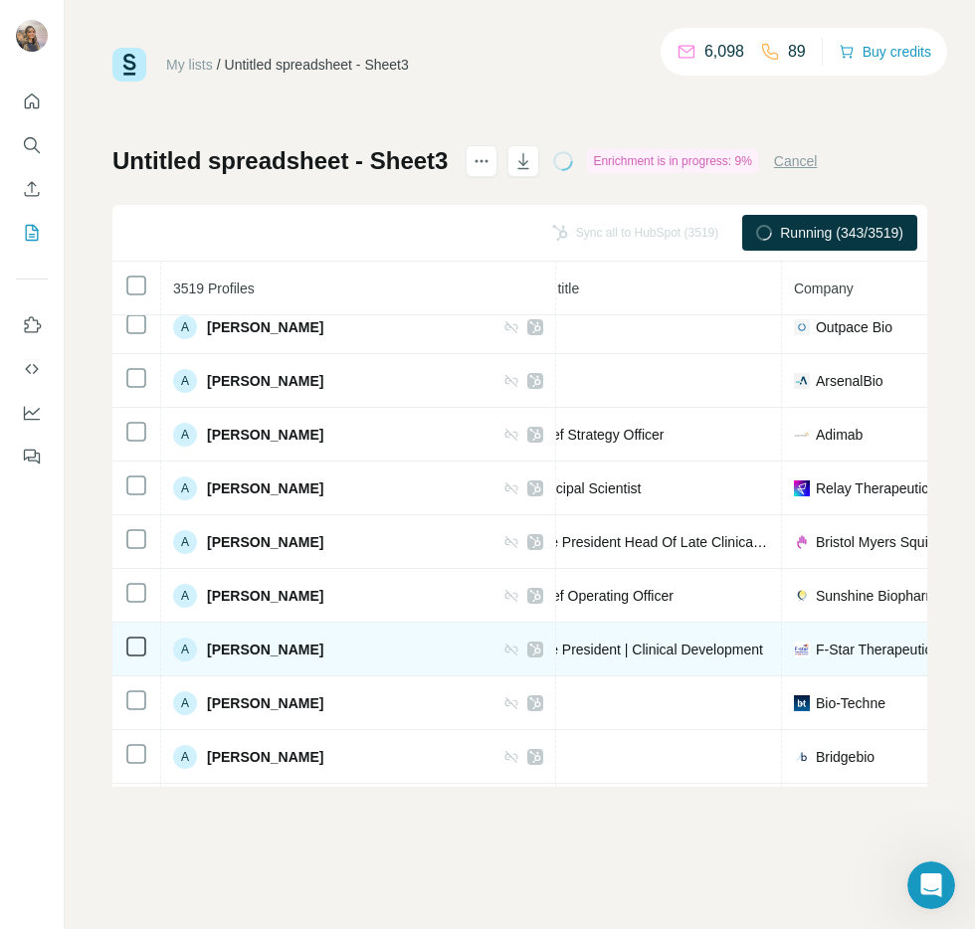
click at [503, 652] on icon at bounding box center [511, 650] width 16 height 16
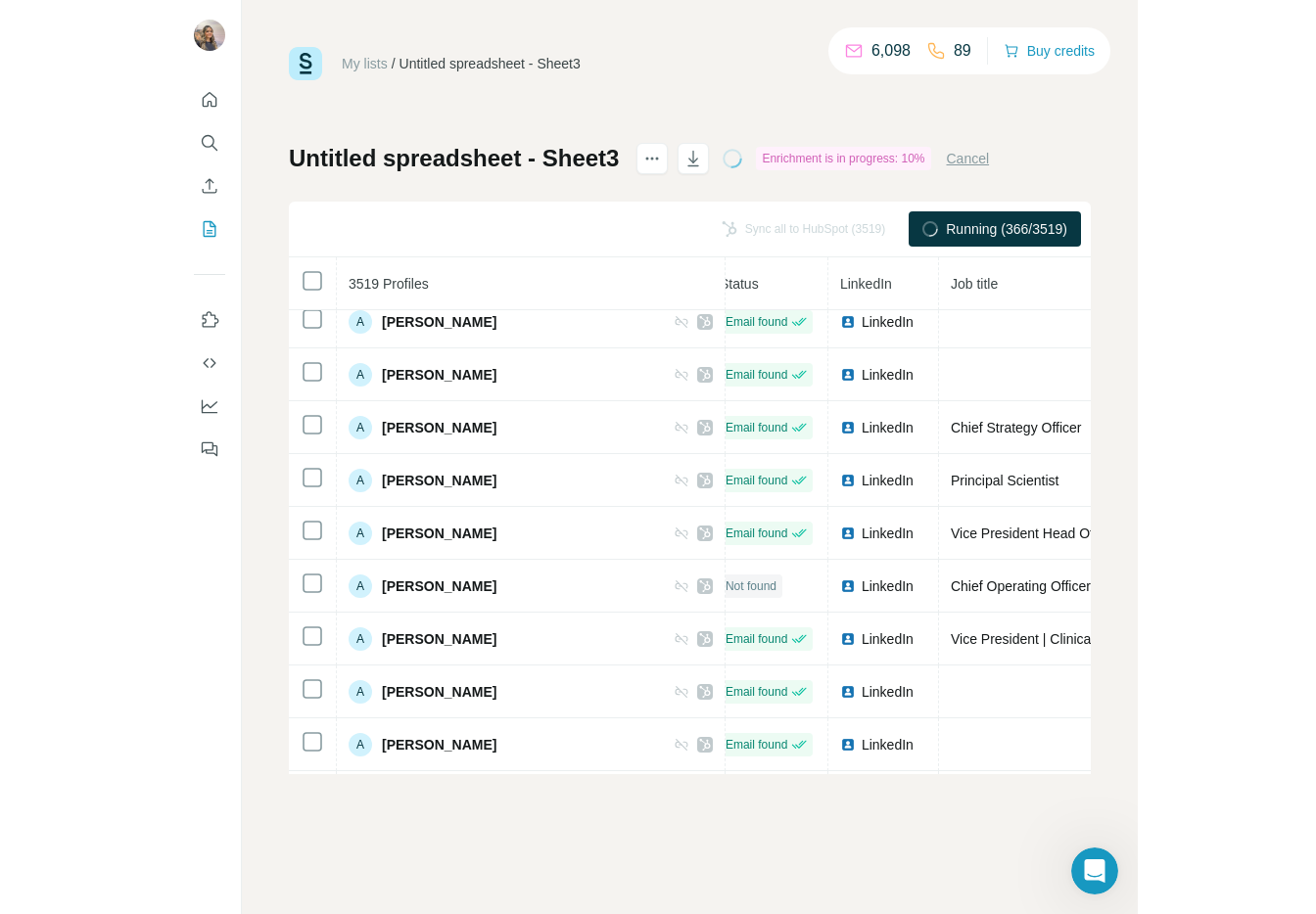
scroll to position [120, 0]
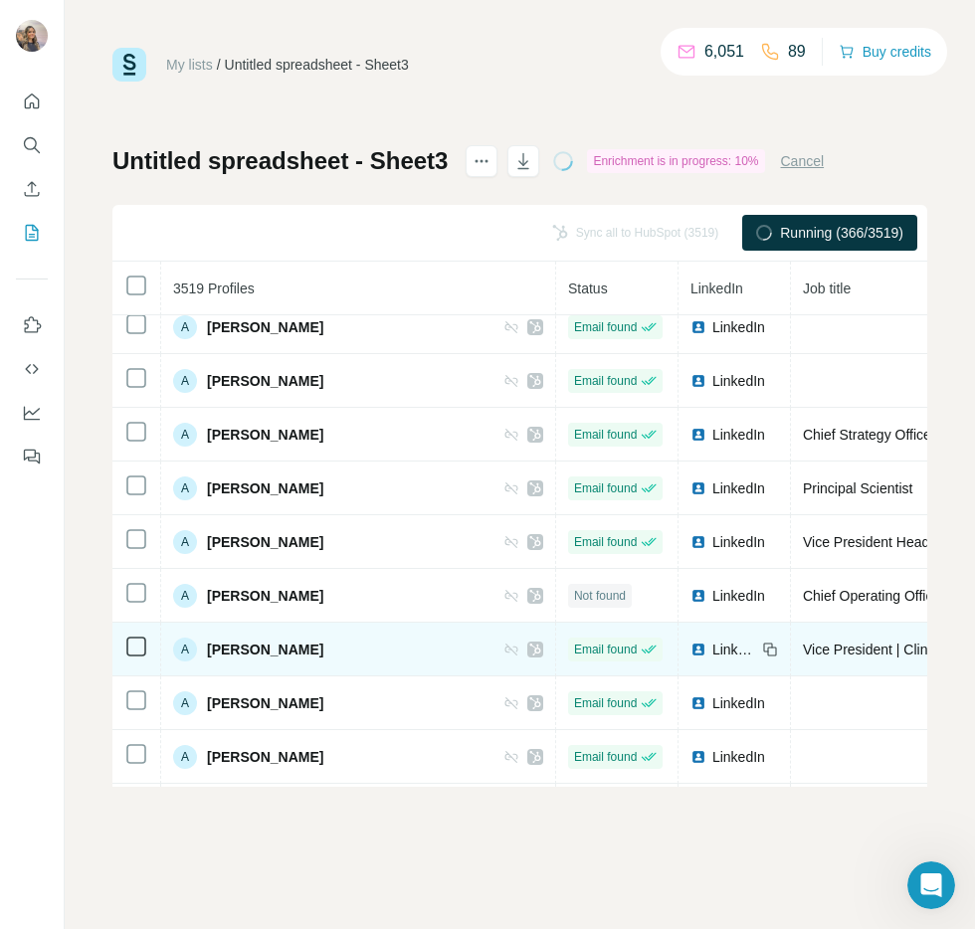
click at [529, 651] on icon at bounding box center [535, 650] width 12 height 16
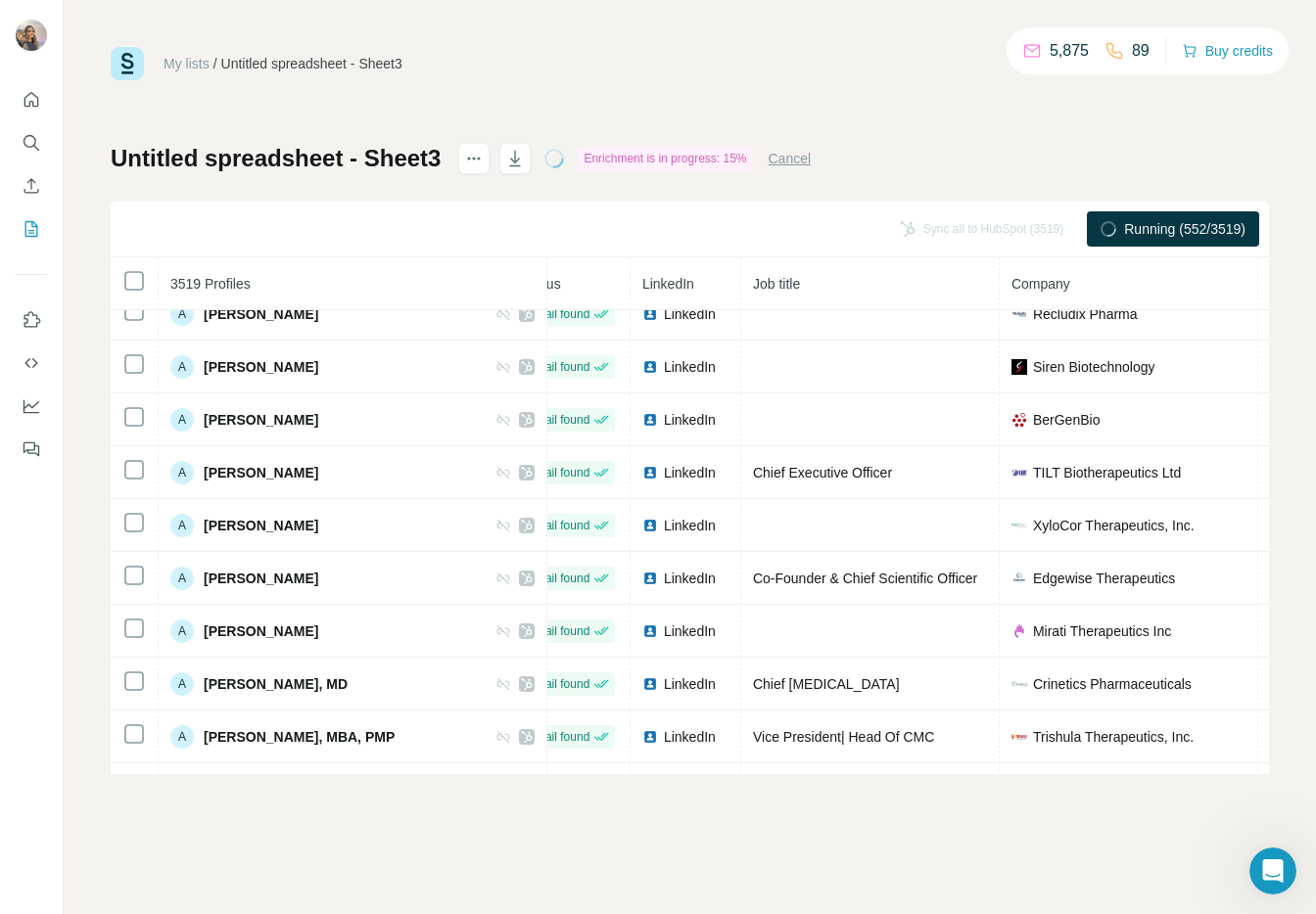
scroll to position [2717, 0]
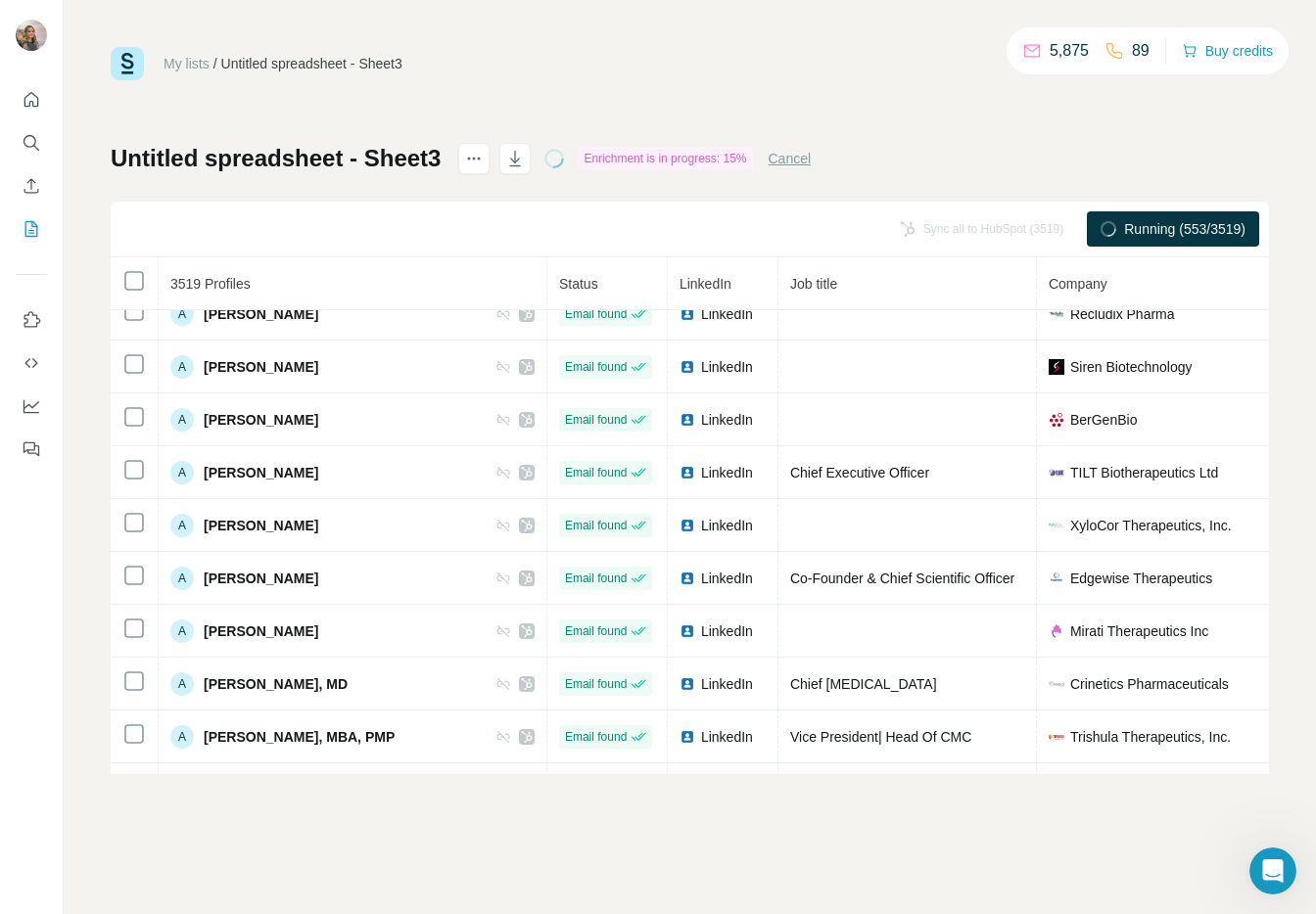
drag, startPoint x: 406, startPoint y: 132, endPoint x: 402, endPoint y: 119, distance: 13.6
click at [407, 132] on div "My lists / Untitled spreadsheet - Sheet3 5,875 89 Buy credits Untitled spreadsh…" at bounding box center [689, 410] width 1159 height 727
